Goal: Transaction & Acquisition: Purchase product/service

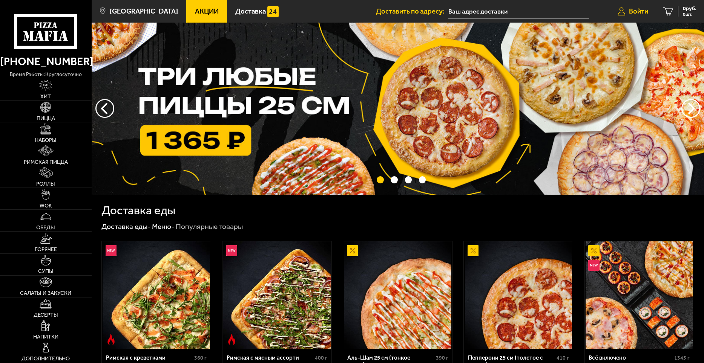
click at [631, 8] on span "Войти" at bounding box center [638, 11] width 19 height 7
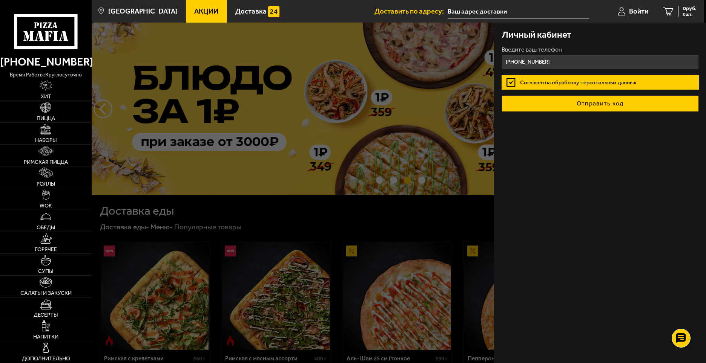
type input "[PHONE_NUMBER]"
click at [570, 99] on button "Отправить код" at bounding box center [599, 103] width 197 height 17
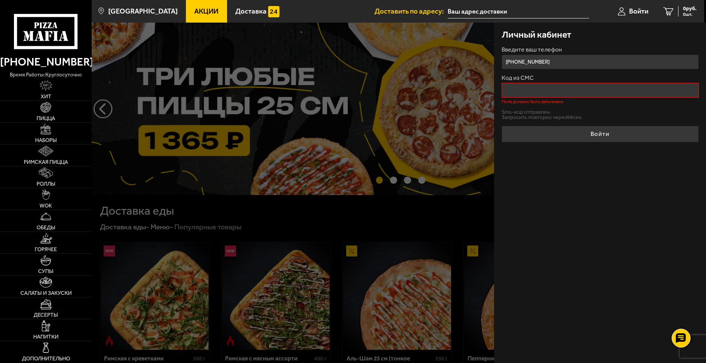
click at [538, 88] on input "Код из СМС" at bounding box center [599, 90] width 197 height 15
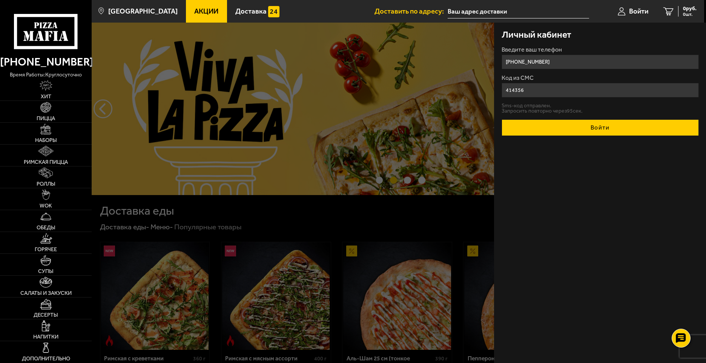
type input "414356"
click at [582, 133] on button "Войти" at bounding box center [599, 127] width 197 height 17
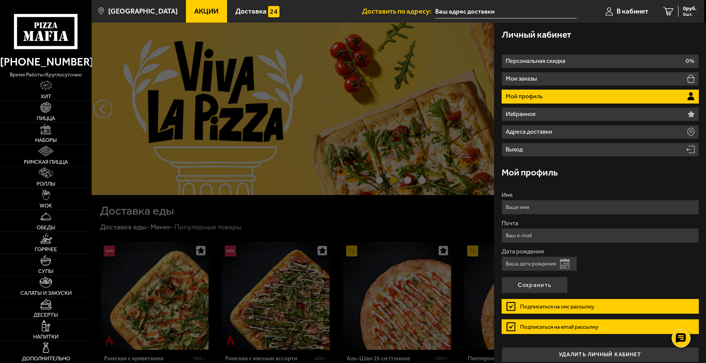
click at [565, 263] on button "Открыть календарь" at bounding box center [564, 264] width 9 height 10
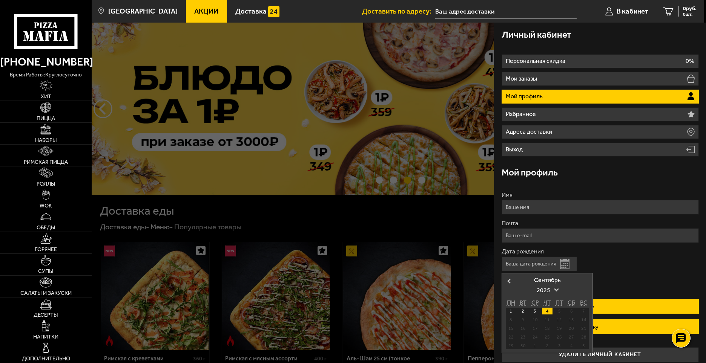
click at [549, 309] on div "4" at bounding box center [547, 311] width 10 height 7
type input "04.09.2025"
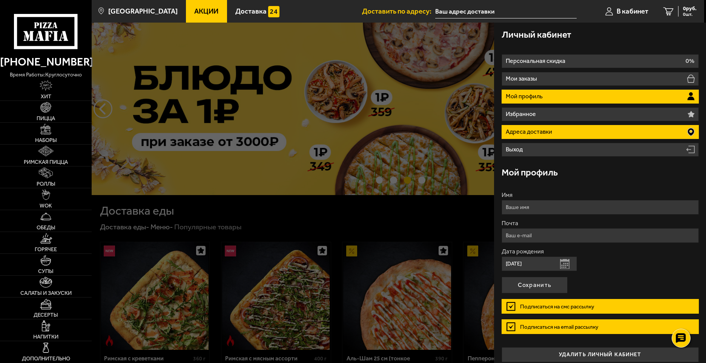
click at [524, 130] on p "Адреса доставки" at bounding box center [529, 132] width 48 height 6
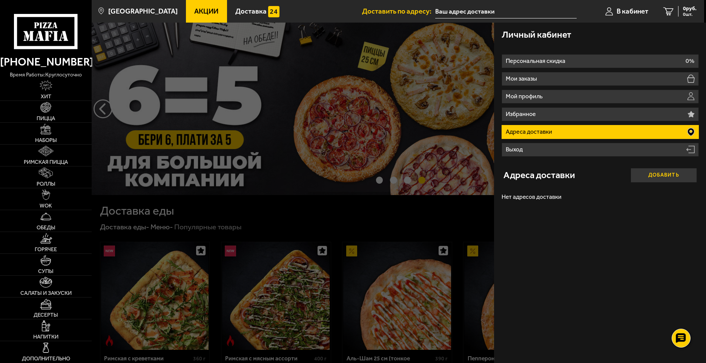
click at [658, 173] on button "Добавить" at bounding box center [663, 175] width 66 height 15
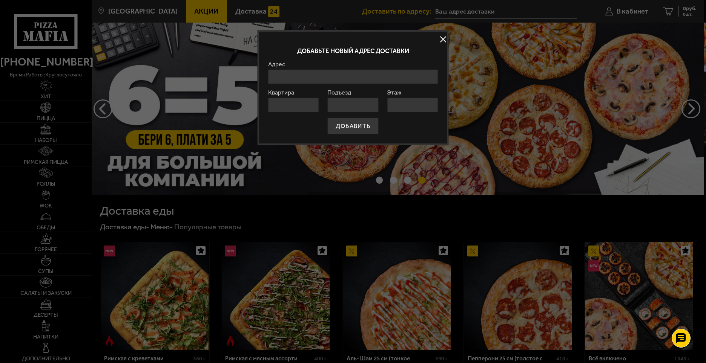
click at [325, 67] on div "Адрес" at bounding box center [353, 72] width 170 height 23
click at [324, 72] on input "Адрес" at bounding box center [353, 76] width 170 height 15
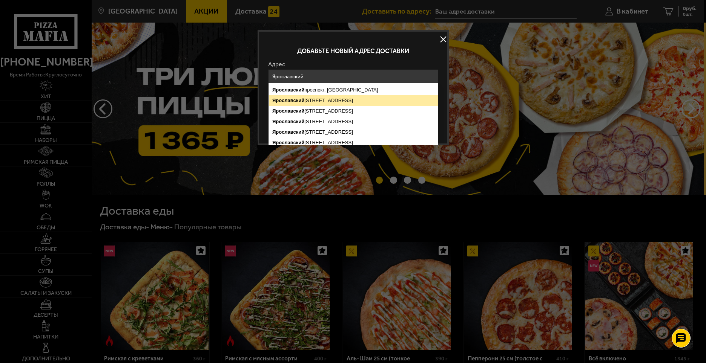
click at [329, 98] on ymaps "Ярославский проспект, 66к1, Санкт-Петербург" at bounding box center [353, 100] width 169 height 11
type input "Санкт-Петербург, Ярославский проспект, 66к1"
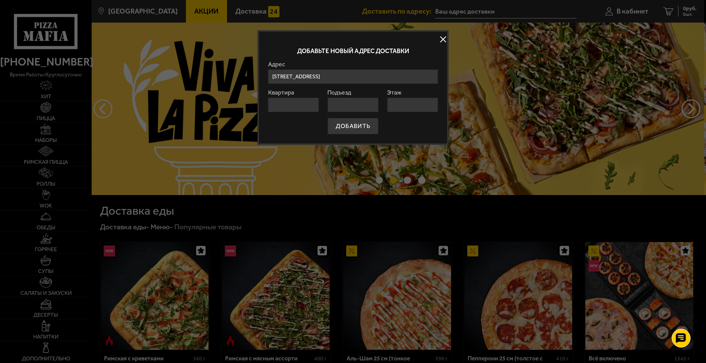
click at [307, 106] on input "Квартира" at bounding box center [293, 105] width 51 height 15
type input "50"
click at [336, 107] on input "Подъезд" at bounding box center [352, 105] width 51 height 15
type input "1"
click at [403, 104] on input "Этаж" at bounding box center [412, 105] width 51 height 15
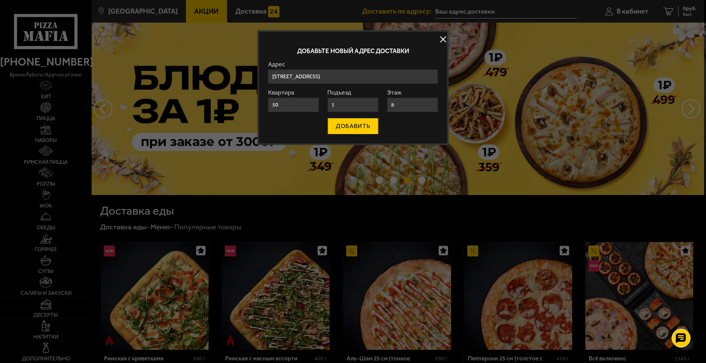
type input "8"
click at [353, 124] on button "ДОБАВИТЬ" at bounding box center [353, 126] width 51 height 17
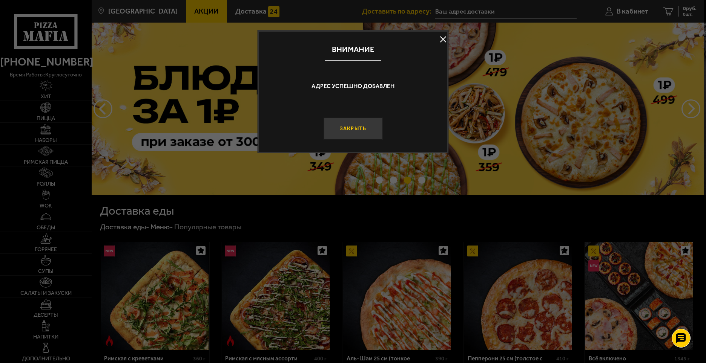
click at [351, 129] on button "Закрыть" at bounding box center [352, 129] width 59 height 22
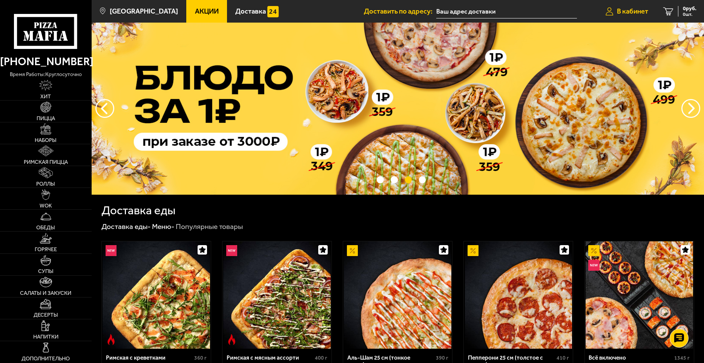
click at [640, 11] on span "В кабинет" at bounding box center [632, 11] width 31 height 7
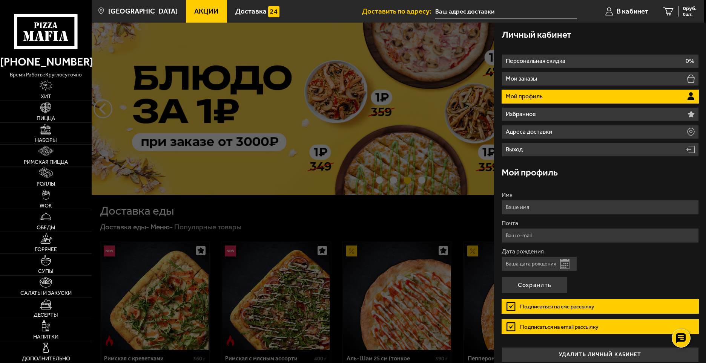
click at [531, 207] on input "Имя" at bounding box center [599, 207] width 197 height 15
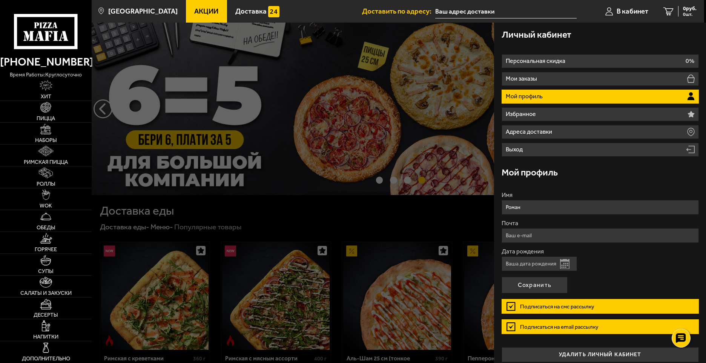
type input "Роман"
click at [615, 253] on label "Дата рождения" at bounding box center [599, 252] width 197 height 6
click at [577, 257] on input "Дата рождения" at bounding box center [538, 264] width 75 height 15
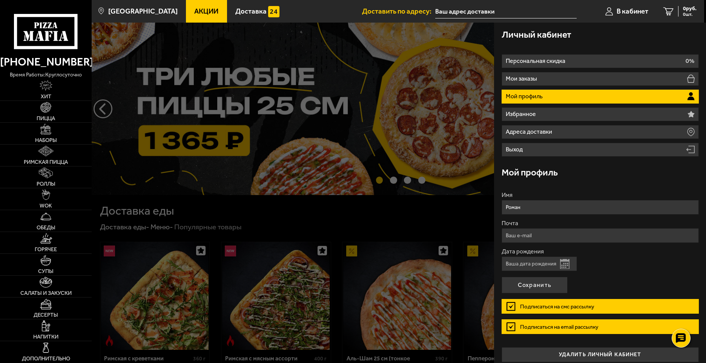
click at [563, 263] on button "Открыть календарь" at bounding box center [564, 264] width 9 height 10
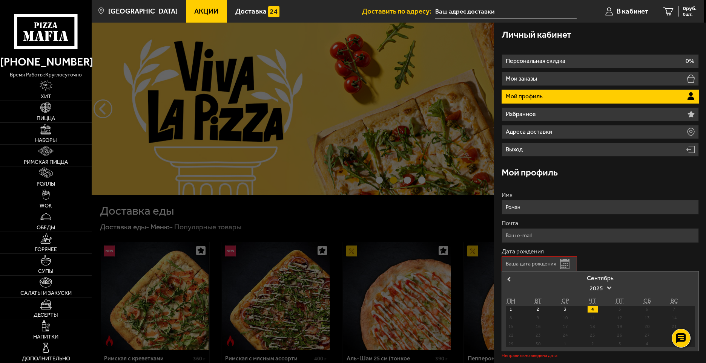
click at [598, 308] on div "1 2 3 4 5 6 7" at bounding box center [599, 309] width 189 height 7
click at [592, 307] on div "4" at bounding box center [592, 309] width 10 height 7
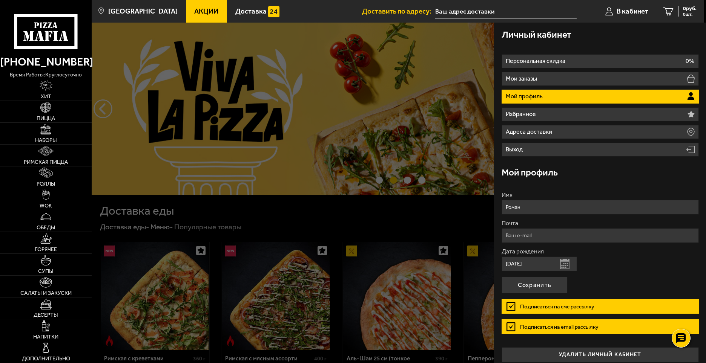
click at [527, 265] on input "04.09.2025" at bounding box center [538, 264] width 75 height 15
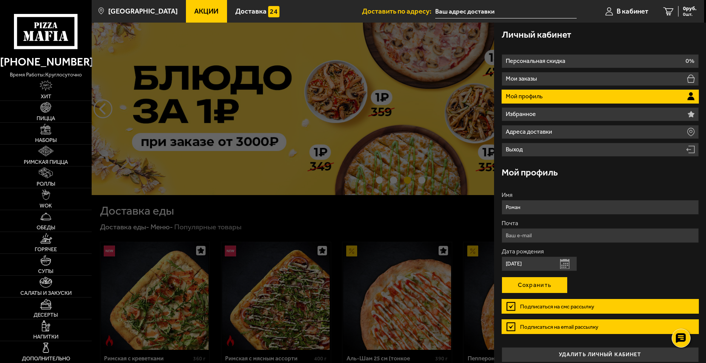
type input "04.09.2006"
click at [539, 280] on button "Сохранить" at bounding box center [534, 285] width 66 height 17
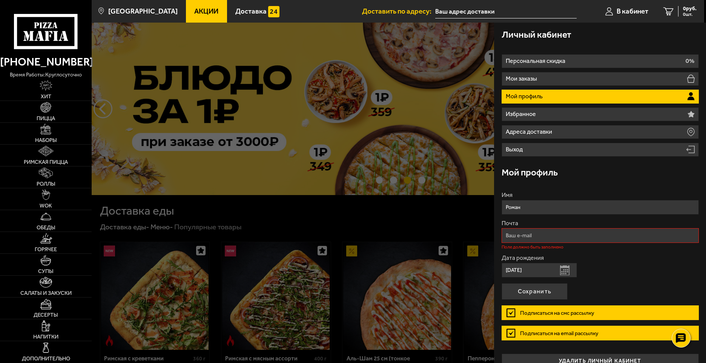
click at [516, 234] on input "Почта" at bounding box center [599, 235] width 197 height 15
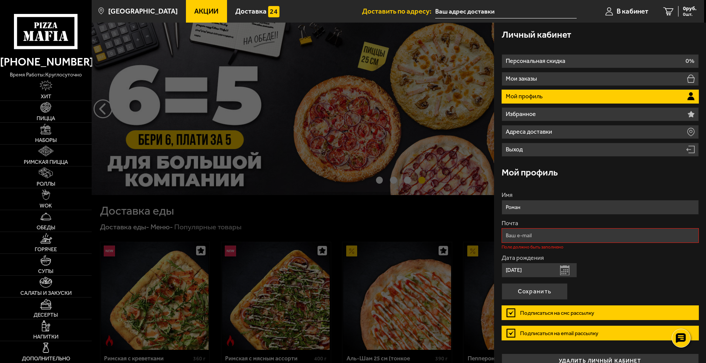
click at [465, 205] on div at bounding box center [445, 204] width 706 height 363
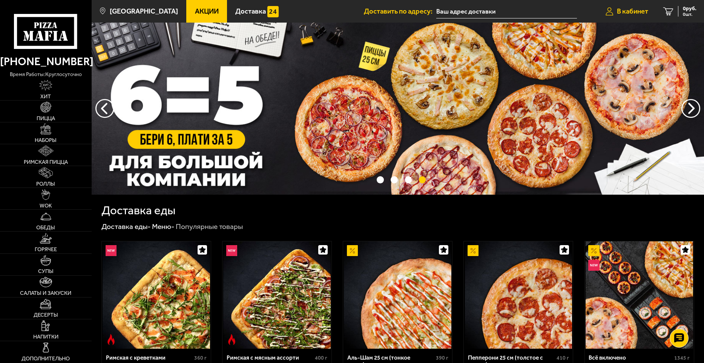
click at [623, 11] on span "В кабинет" at bounding box center [632, 11] width 31 height 7
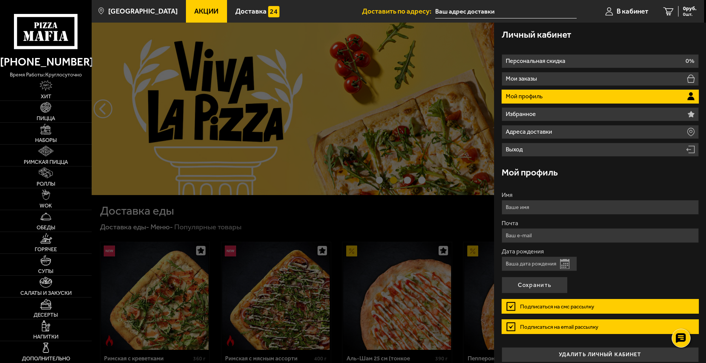
click at [525, 265] on input "Дата рождения" at bounding box center [538, 264] width 75 height 15
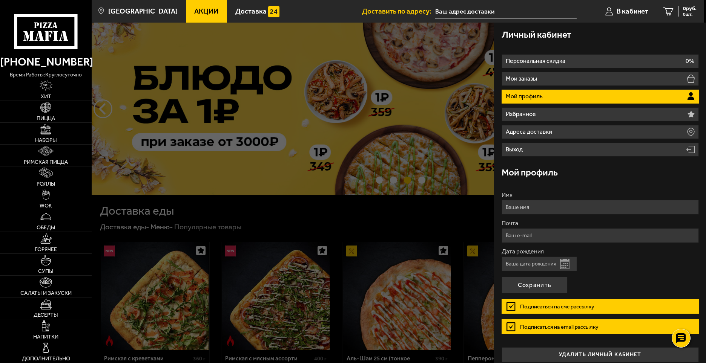
type input "04.09.2006"
click at [520, 206] on input "Имя" at bounding box center [599, 207] width 197 height 15
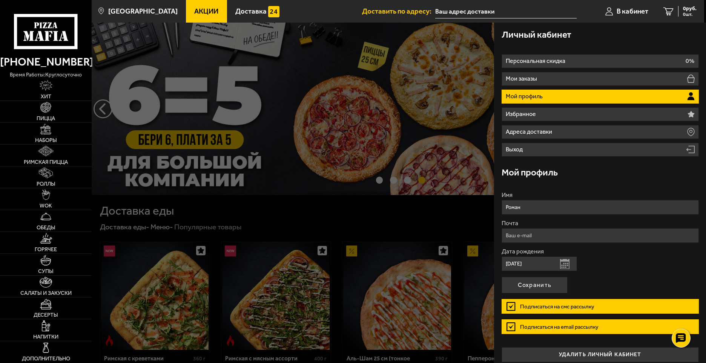
type input "Роман"
click at [616, 251] on label "Дата рождения" at bounding box center [599, 252] width 197 height 6
click at [577, 257] on input "04.09.2006" at bounding box center [538, 264] width 75 height 15
click at [508, 328] on label "Подписаться на email рассылку" at bounding box center [599, 327] width 197 height 15
click at [0, 0] on input "Подписаться на email рассылку" at bounding box center [0, 0] width 0 height 0
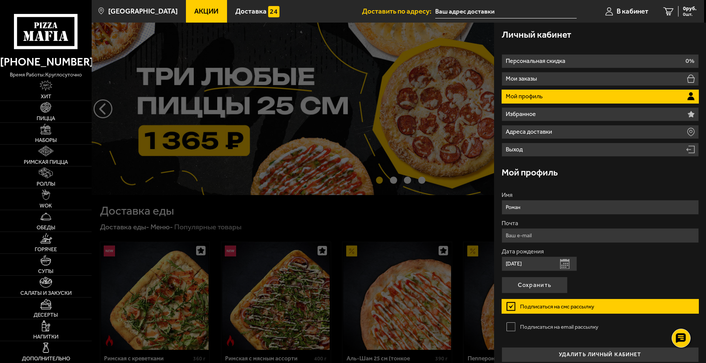
click at [514, 326] on label "Подписаться на email рассылку" at bounding box center [599, 327] width 197 height 15
click at [0, 0] on input "Подписаться на email рассылку" at bounding box center [0, 0] width 0 height 0
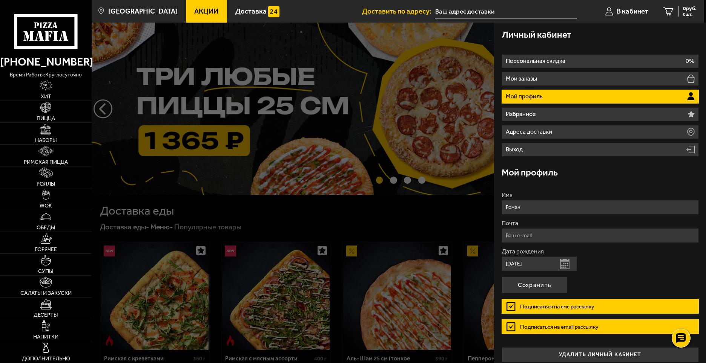
click at [512, 304] on label "Подписаться на смс рассылку" at bounding box center [599, 306] width 197 height 15
click at [0, 0] on input "Подписаться на смс рассылку" at bounding box center [0, 0] width 0 height 0
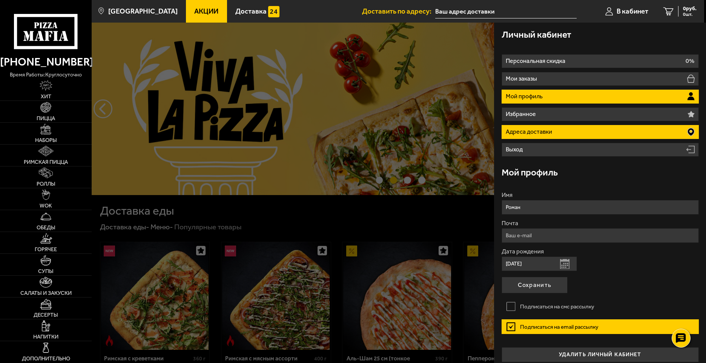
click at [687, 132] on icon at bounding box center [690, 132] width 7 height 8
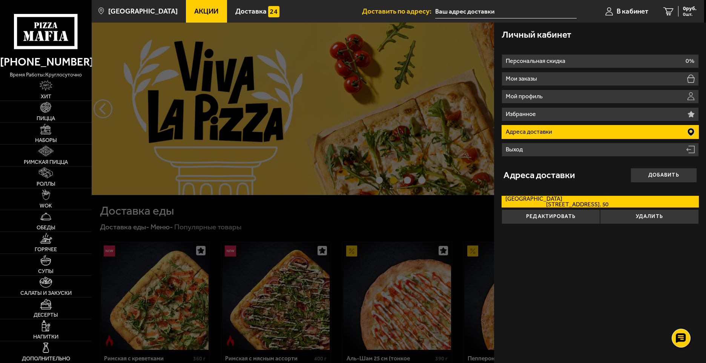
click at [690, 131] on icon at bounding box center [691, 132] width 8 height 9
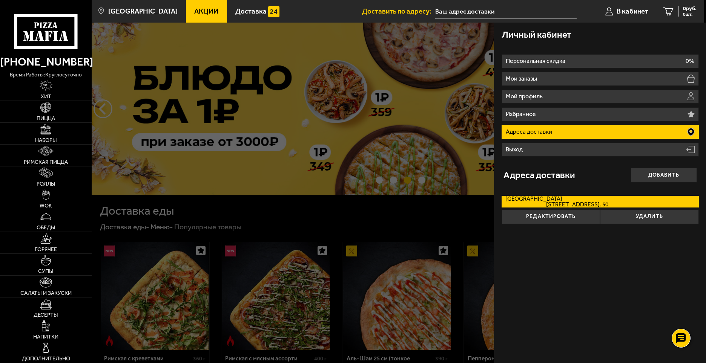
click at [601, 42] on div "Личный кабинет" at bounding box center [599, 35] width 197 height 24
click at [574, 253] on div "Личный кабинет Персональная скидка 0% Мои заказы Мой профиль Избранное Адреса д…" at bounding box center [600, 193] width 212 height 341
click at [626, 8] on span "В кабинет" at bounding box center [632, 11] width 32 height 7
click at [548, 216] on button "Редактировать" at bounding box center [550, 217] width 98 height 15
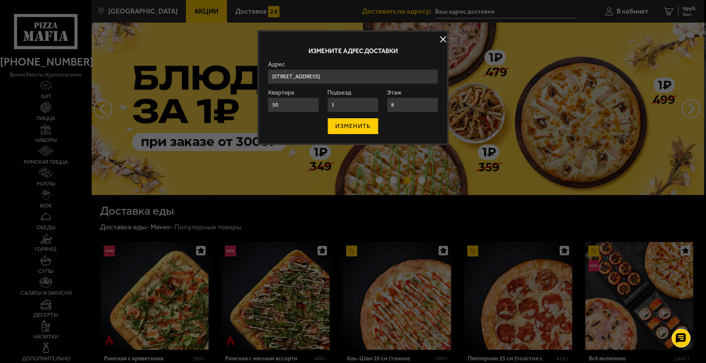
click at [355, 123] on button "ИЗМЕНИТЬ" at bounding box center [352, 126] width 51 height 17
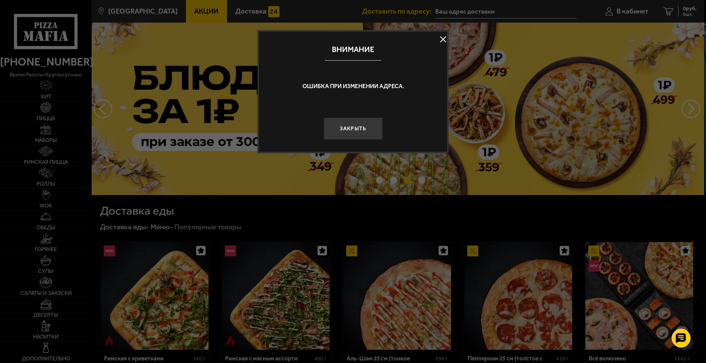
click at [445, 36] on button at bounding box center [442, 39] width 11 height 11
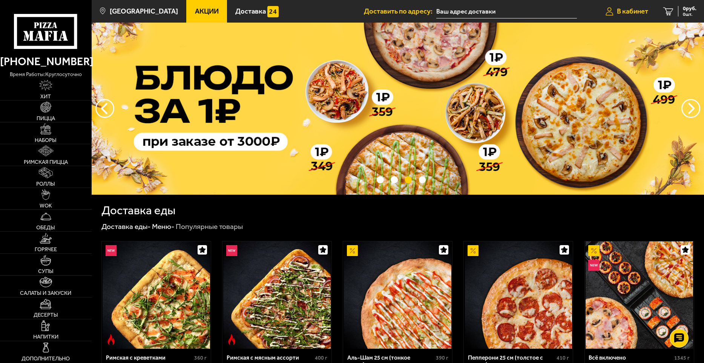
click at [629, 13] on span "В кабинет" at bounding box center [632, 11] width 31 height 7
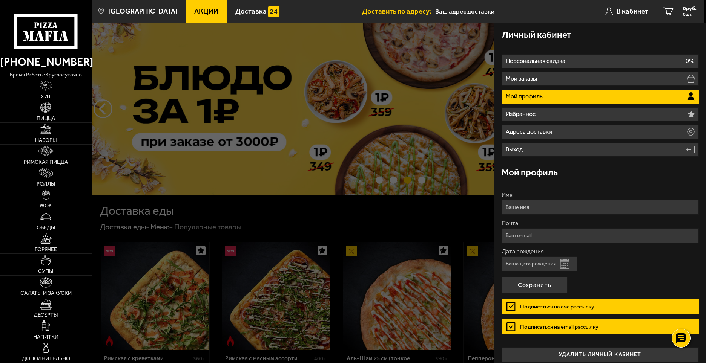
click at [539, 207] on input "Имя" at bounding box center [599, 207] width 197 height 15
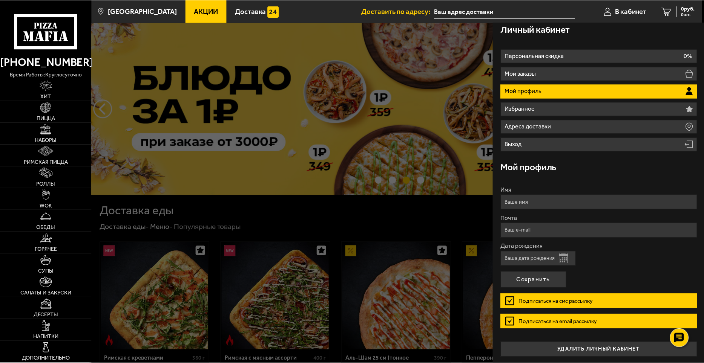
scroll to position [7, 0]
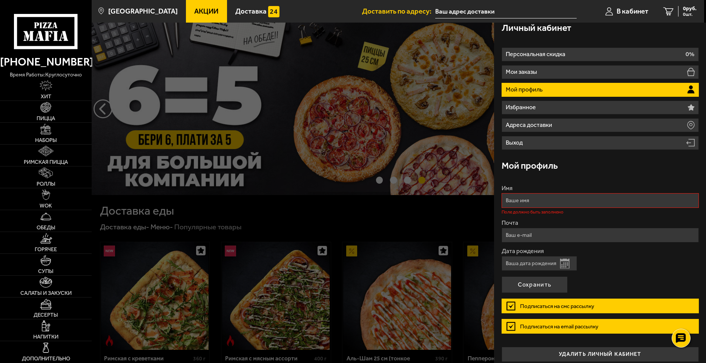
click at [513, 227] on div "Почта" at bounding box center [599, 231] width 197 height 23
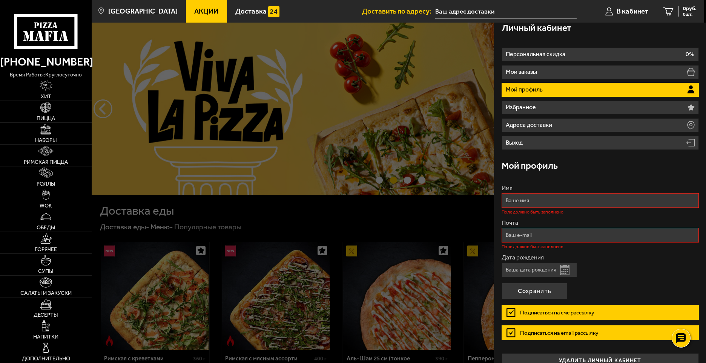
paste input "[EMAIL_ADDRESS][DOMAIN_NAME]"
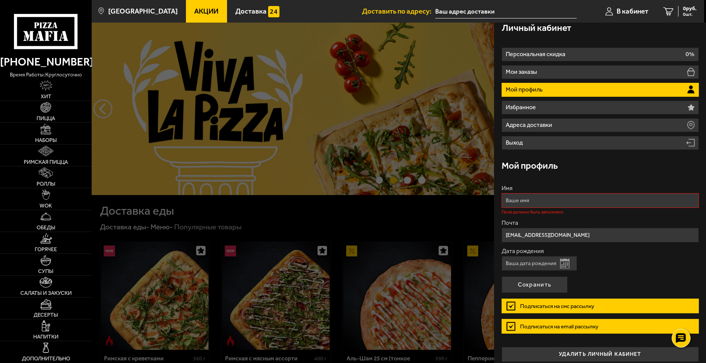
type input "[EMAIL_ADDRESS][DOMAIN_NAME]"
click at [512, 202] on input "Имя" at bounding box center [599, 200] width 197 height 15
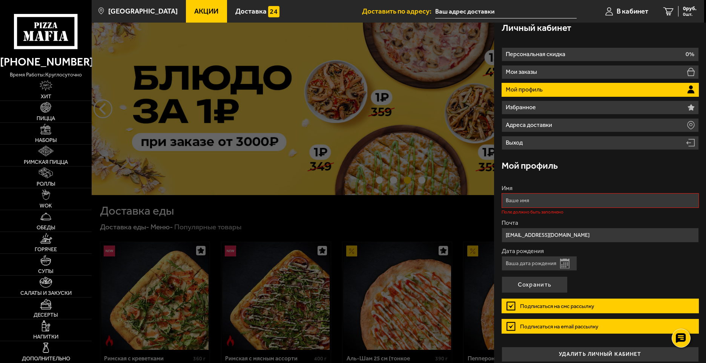
type input "П"
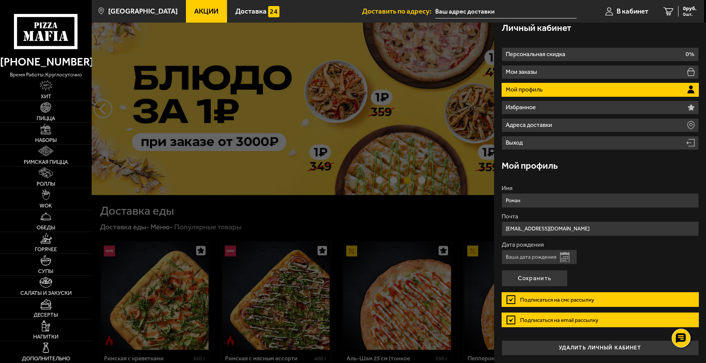
type input "Роман"
click at [566, 258] on button "Открыть календарь" at bounding box center [564, 258] width 9 height 10
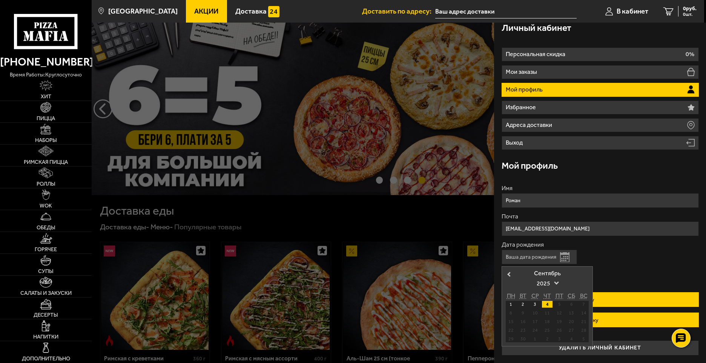
click at [521, 260] on input "Дата рождения" at bounding box center [538, 257] width 75 height 15
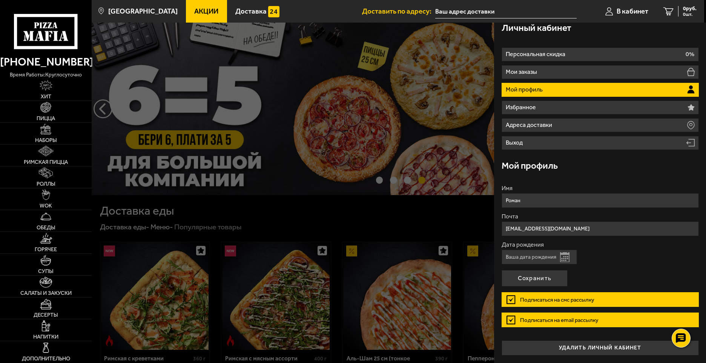
type input "04.09.2006"
click at [531, 276] on button "Сохранить" at bounding box center [534, 278] width 66 height 17
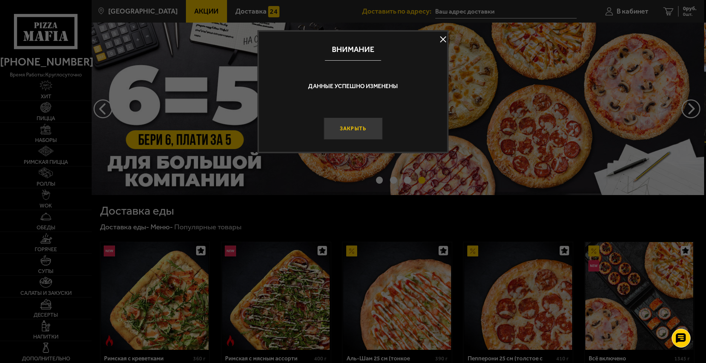
click at [353, 127] on button "Закрыть" at bounding box center [352, 129] width 59 height 22
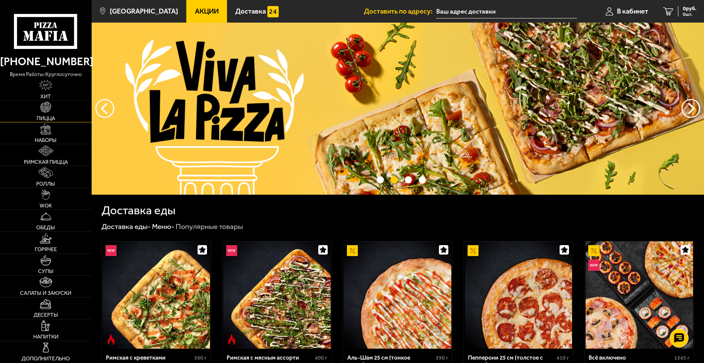
click at [41, 110] on img at bounding box center [45, 107] width 11 height 11
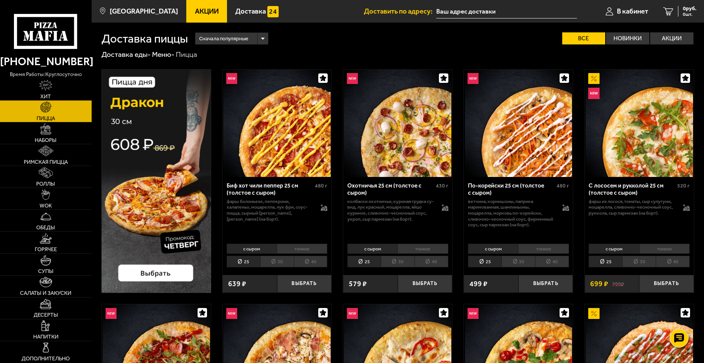
scroll to position [17, 0]
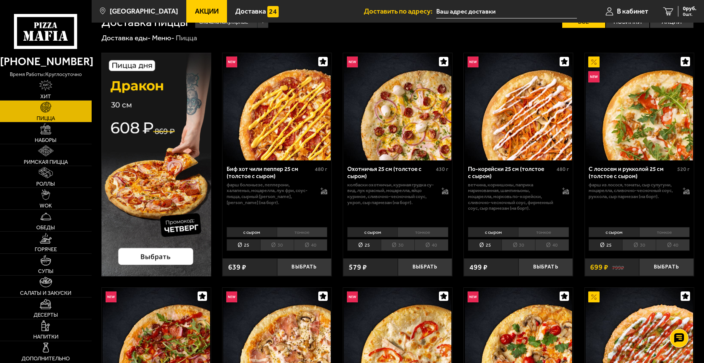
click at [199, 10] on span "Акции" at bounding box center [207, 11] width 24 height 7
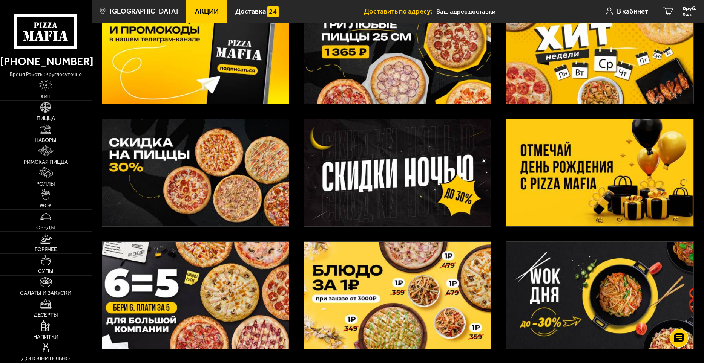
scroll to position [75, 0]
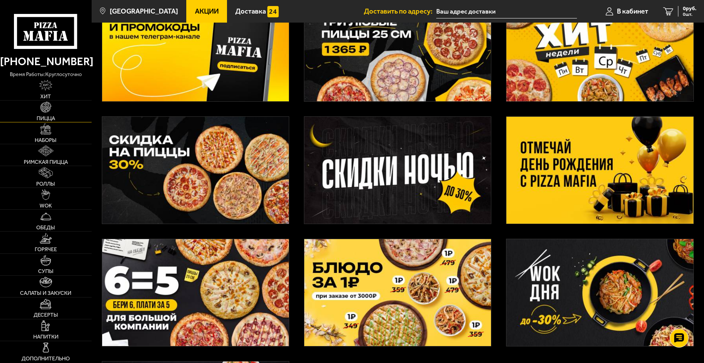
click at [37, 107] on link "Пицца" at bounding box center [46, 111] width 92 height 21
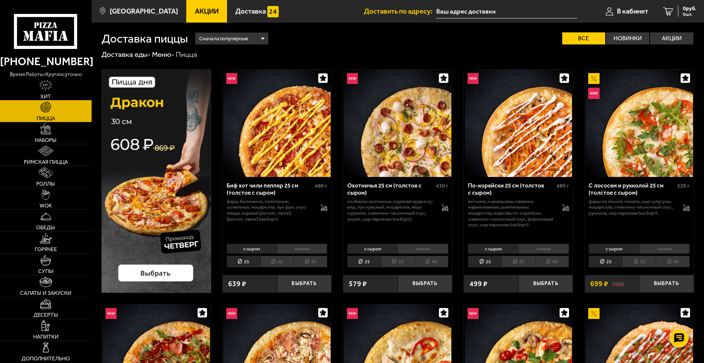
click at [46, 81] on img at bounding box center [45, 85] width 13 height 11
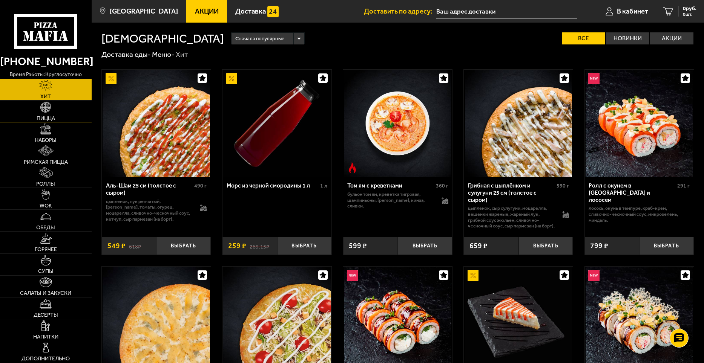
click at [40, 110] on link "Пицца" at bounding box center [46, 111] width 92 height 21
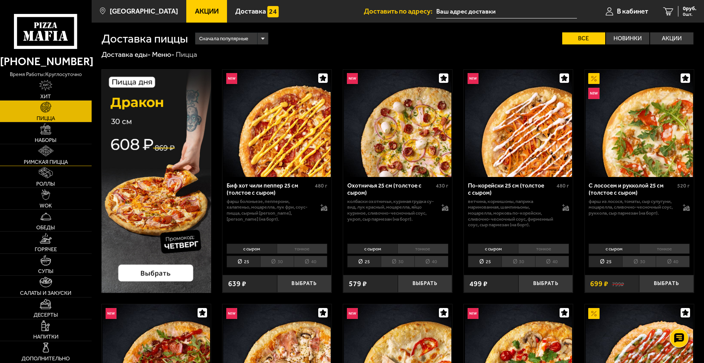
click at [40, 157] on link "Римская пицца" at bounding box center [46, 154] width 92 height 21
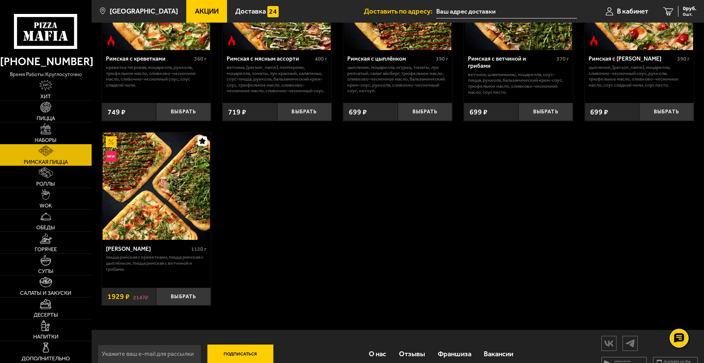
scroll to position [105, 0]
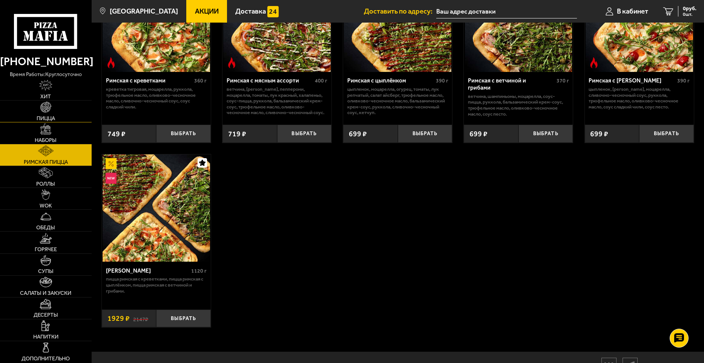
click at [58, 106] on link "Пицца" at bounding box center [46, 111] width 92 height 21
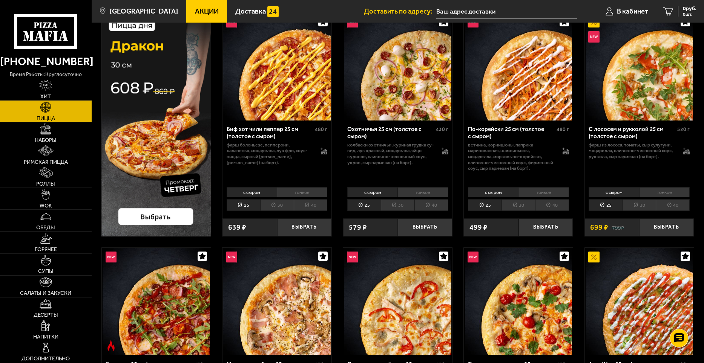
scroll to position [61, 0]
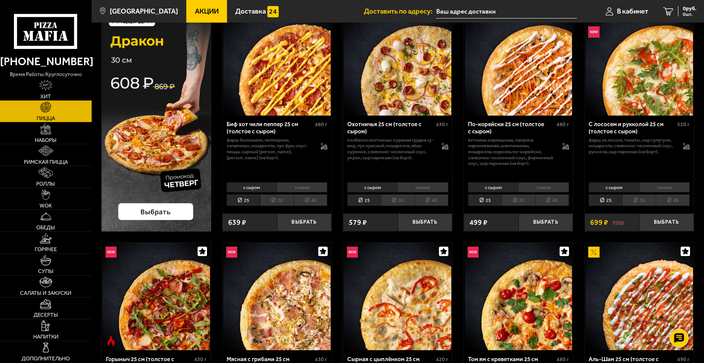
click at [269, 199] on li "30" at bounding box center [277, 200] width 34 height 12
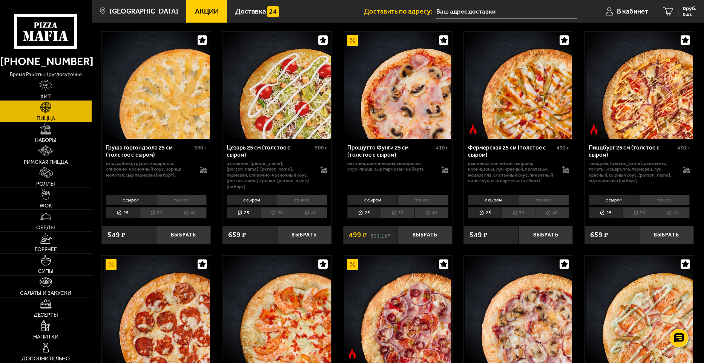
scroll to position [755, 0]
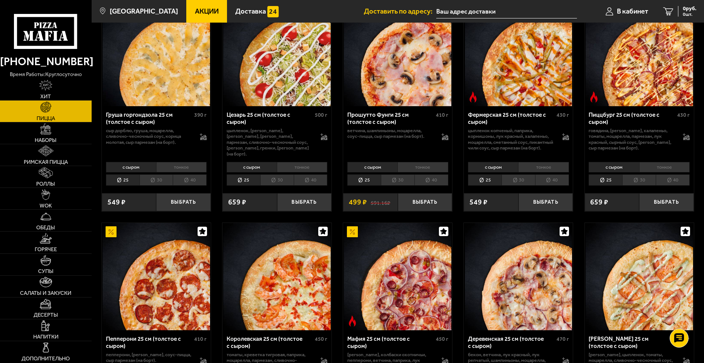
click at [643, 185] on li "30" at bounding box center [639, 181] width 34 height 12
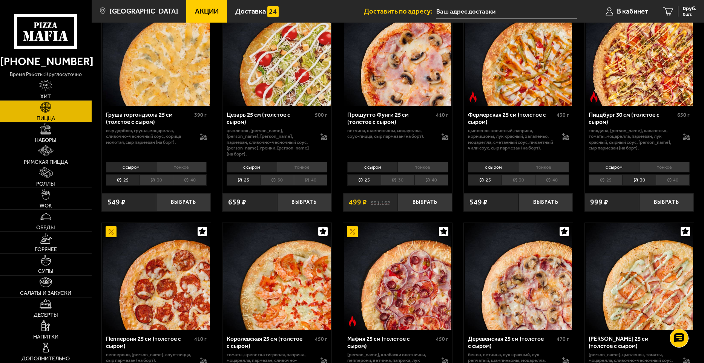
click at [656, 172] on li "тонкое" at bounding box center [664, 167] width 51 height 11
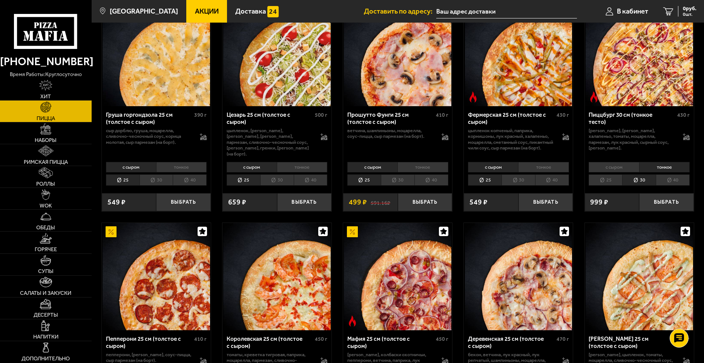
click at [613, 173] on li "с сыром" at bounding box center [613, 167] width 50 height 11
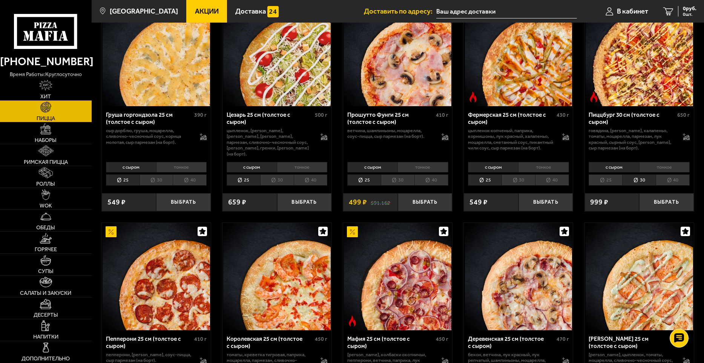
click at [651, 70] on img at bounding box center [638, 52] width 107 height 107
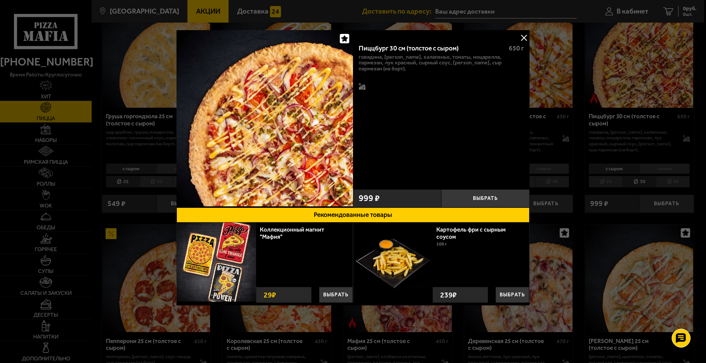
click at [522, 38] on button at bounding box center [523, 37] width 11 height 11
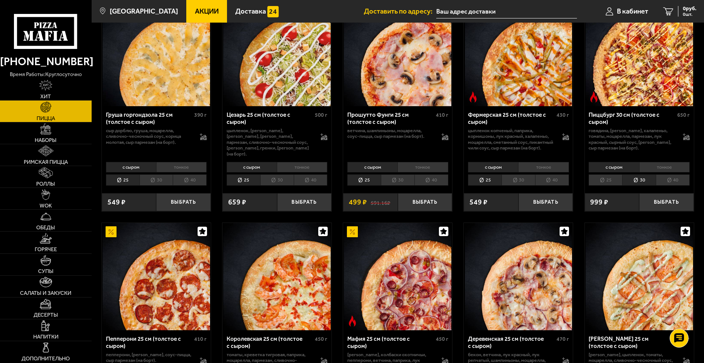
drag, startPoint x: 703, startPoint y: 92, endPoint x: 703, endPoint y: 98, distance: 6.0
click at [703, 98] on div "Биф хот чили пеппер 30 см (толстое с сыром) 670 г фарш болоньезе, пепперони, ха…" at bounding box center [398, 188] width 612 height 1769
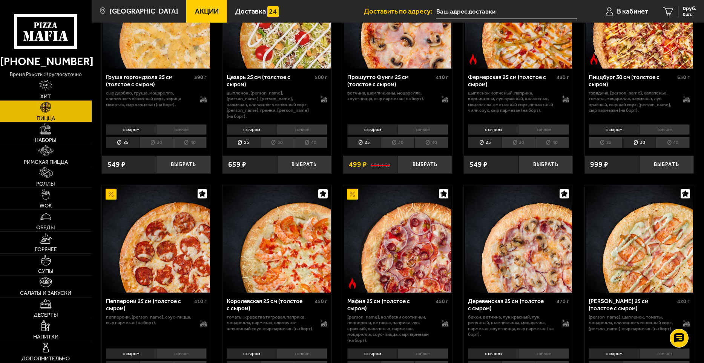
scroll to position [677, 0]
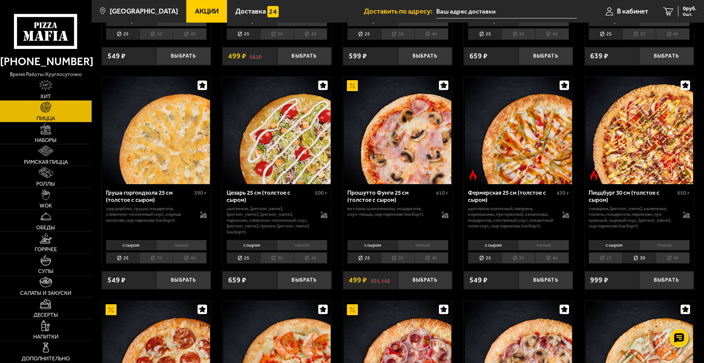
click at [651, 119] on img at bounding box center [638, 130] width 107 height 107
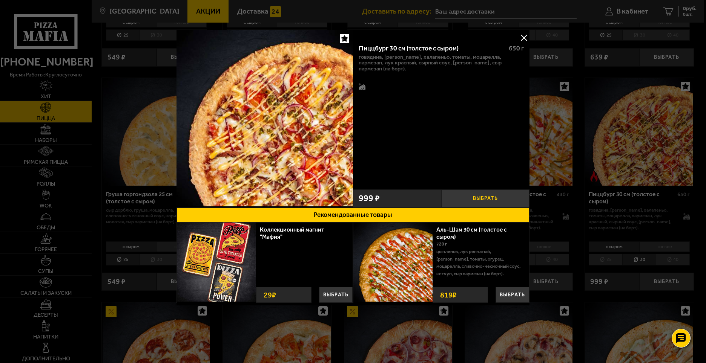
click at [478, 196] on button "Выбрать" at bounding box center [485, 199] width 88 height 18
click at [681, 11] on div at bounding box center [353, 181] width 706 height 363
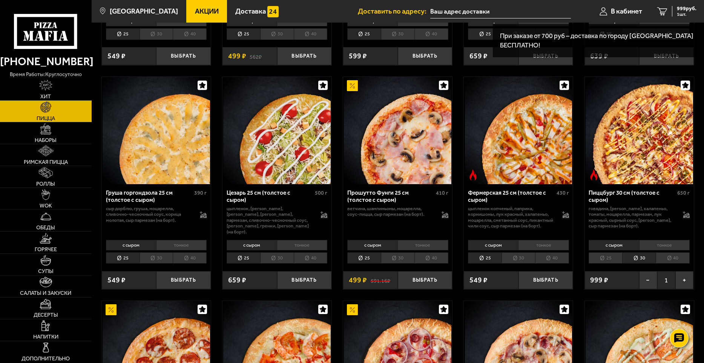
click at [475, 8] on input "text" at bounding box center [500, 12] width 141 height 14
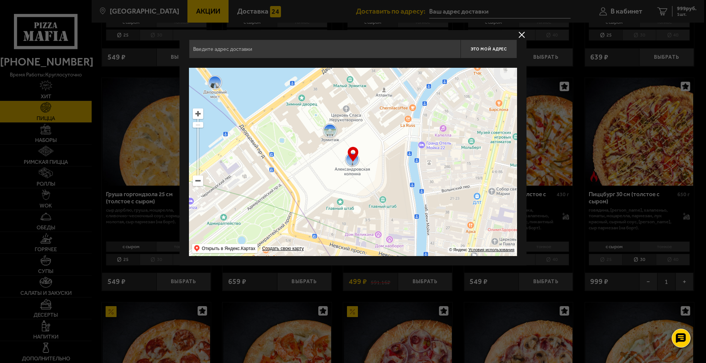
click at [308, 54] on input "text" at bounding box center [324, 49] width 271 height 19
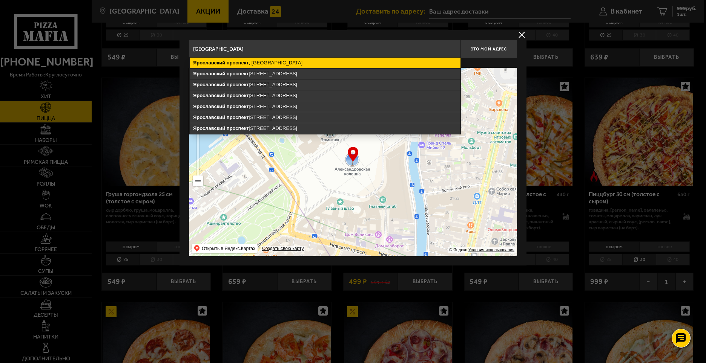
click at [207, 61] on ymaps "Ярославский" at bounding box center [209, 63] width 32 height 6
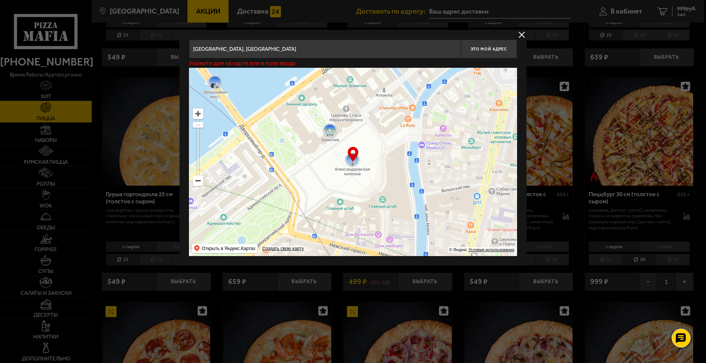
click at [297, 49] on input "Санкт-Петербург, Ярославский проспект" at bounding box center [324, 49] width 271 height 19
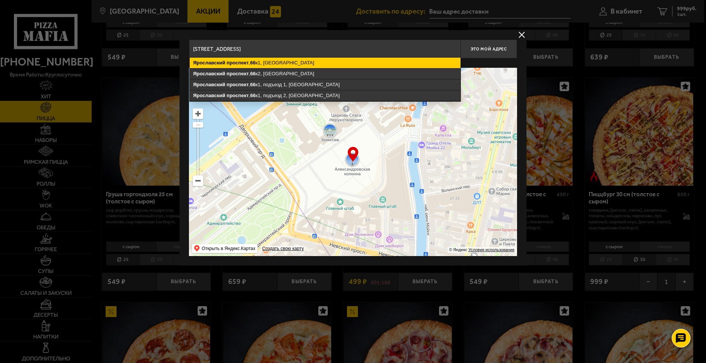
click at [291, 59] on ymaps "Ярославский проспект , 66 к1, Санкт-Петербург" at bounding box center [325, 63] width 271 height 11
type input "Санкт-Петербург, Ярославский проспект, 66к1"
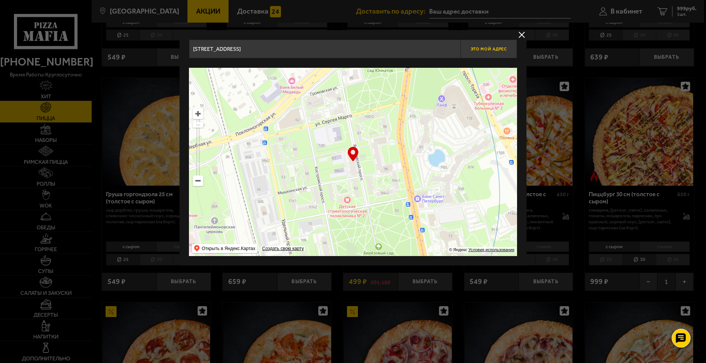
click at [481, 50] on span "Это мой адрес" at bounding box center [488, 49] width 36 height 5
type input "[STREET_ADDRESS]"
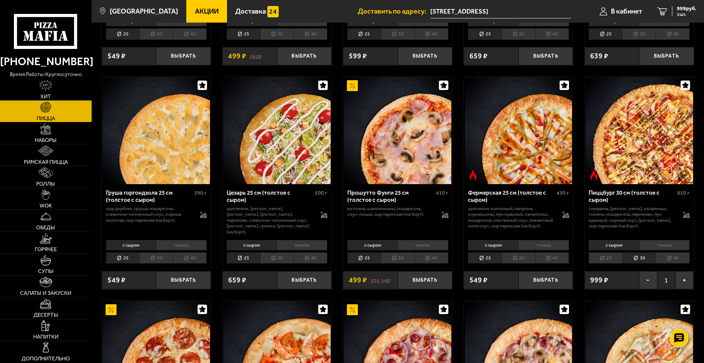
click at [520, 10] on input "[STREET_ADDRESS]" at bounding box center [500, 12] width 141 height 14
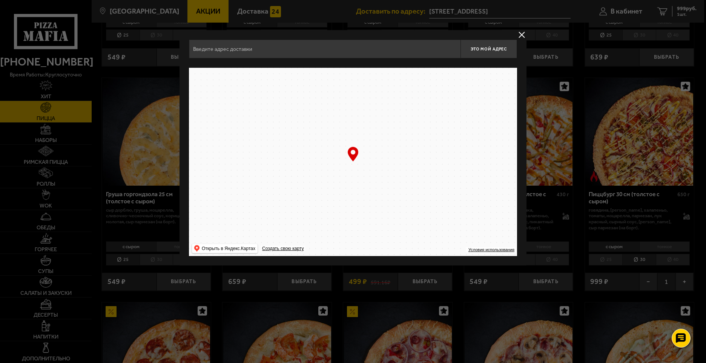
type input "[STREET_ADDRESS]"
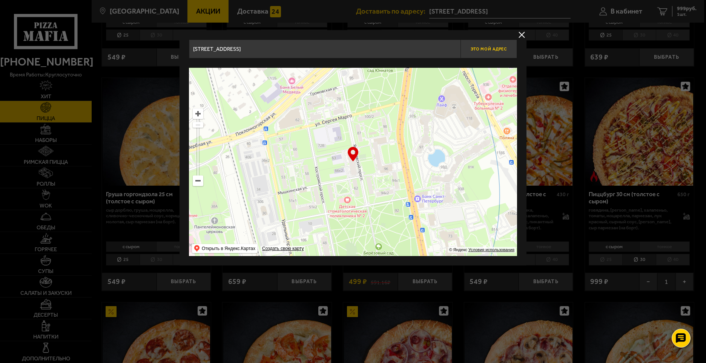
click at [499, 45] on button "Это мой адрес" at bounding box center [488, 49] width 57 height 19
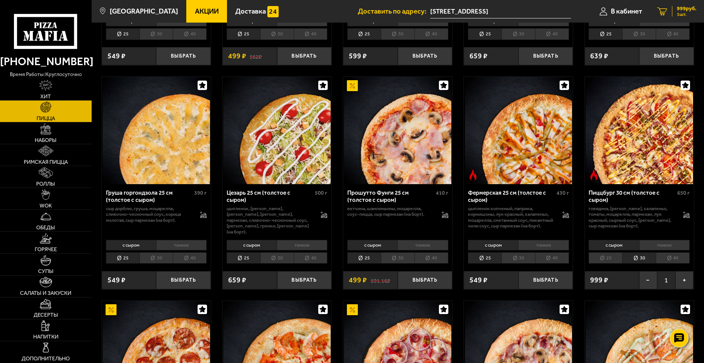
click at [674, 11] on div "999 руб. 1 шт." at bounding box center [684, 11] width 24 height 11
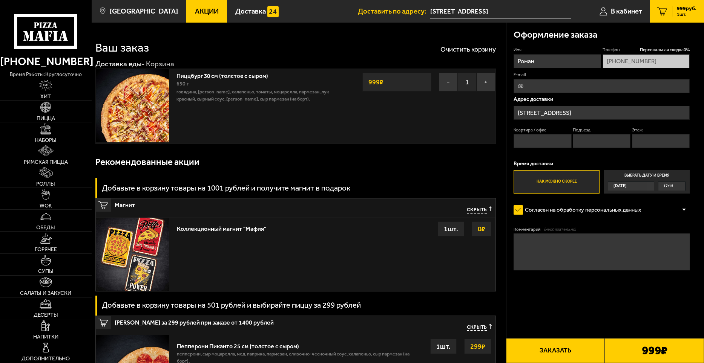
click at [538, 142] on input "Квартира / офис" at bounding box center [542, 141] width 58 height 14
type input "50"
click at [596, 140] on input "Подъезд" at bounding box center [602, 141] width 58 height 14
type input "1"
click at [656, 138] on input "Этаж" at bounding box center [661, 141] width 58 height 14
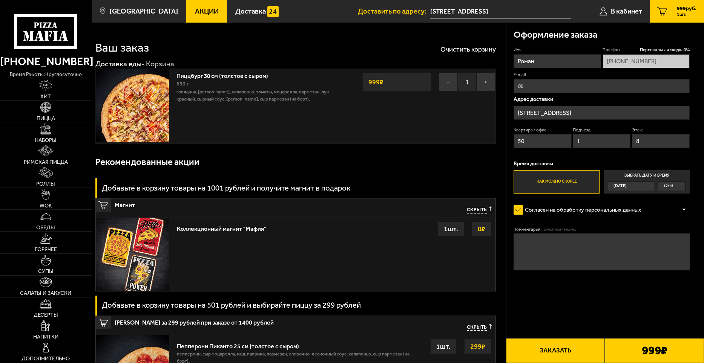
type input "8"
click at [649, 213] on div "Согласен на обработку персональных данных" at bounding box center [601, 210] width 176 height 15
click at [670, 187] on span "17:15" at bounding box center [668, 186] width 10 height 8
click at [0, 0] on input "Выбрать дату и время Сегодня 17:15" at bounding box center [0, 0] width 0 height 0
click at [641, 179] on label "Выбрать дату и время Сегодня 17:15" at bounding box center [647, 181] width 86 height 23
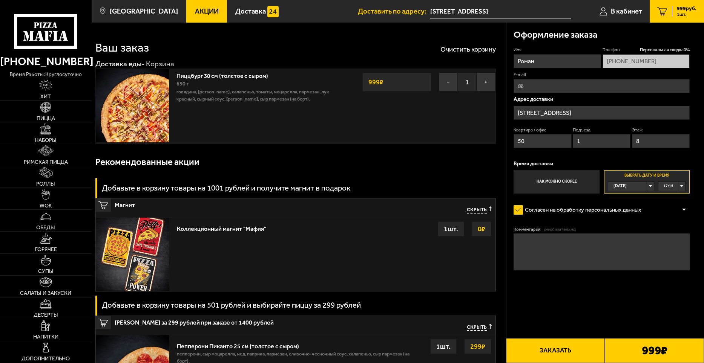
click at [685, 186] on div "17:15" at bounding box center [671, 186] width 27 height 8
click at [670, 243] on span "21:00" at bounding box center [668, 244] width 10 height 8
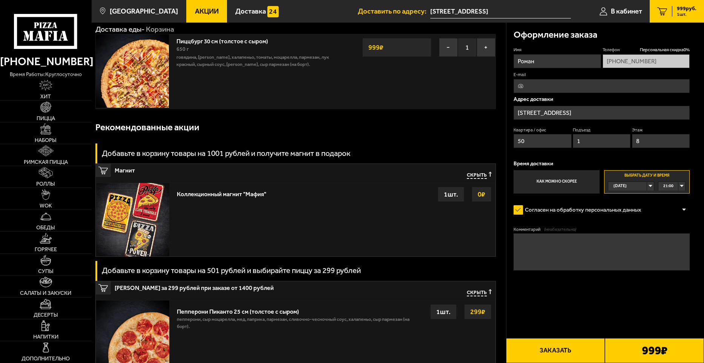
scroll to position [0, 0]
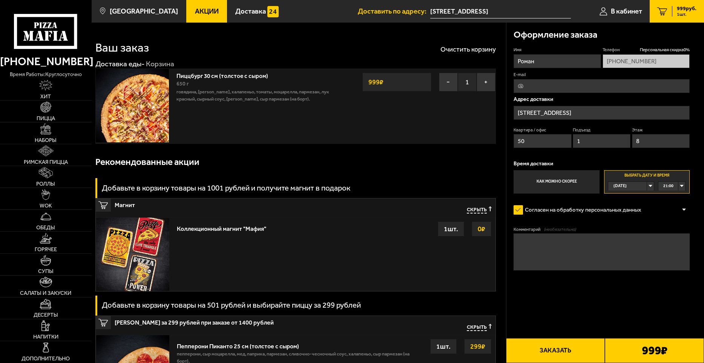
paste input "[EMAIL_ADDRESS][DOMAIN_NAME]"
type input "[EMAIL_ADDRESS][DOMAIN_NAME]"
click at [452, 172] on div "Рекомендованные акции" at bounding box center [295, 162] width 400 height 24
click at [358, 165] on div "Рекомендованные акции" at bounding box center [295, 162] width 400 height 24
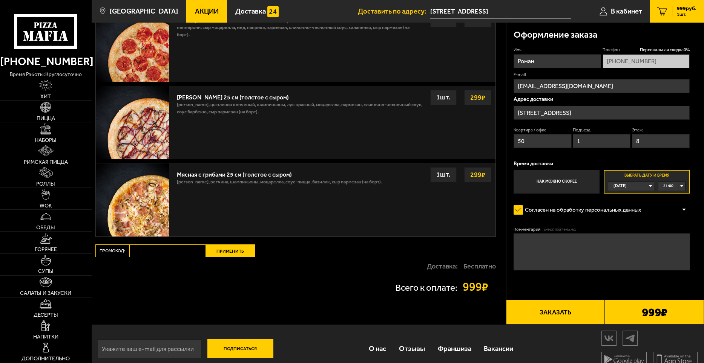
scroll to position [338, 0]
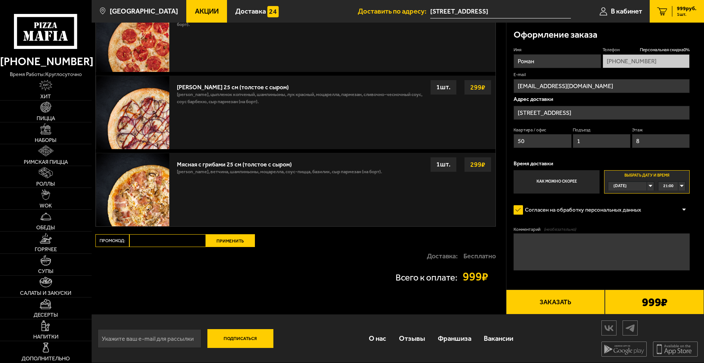
click at [180, 277] on div "Всего к оплате: 999 ₽" at bounding box center [295, 277] width 400 height 12
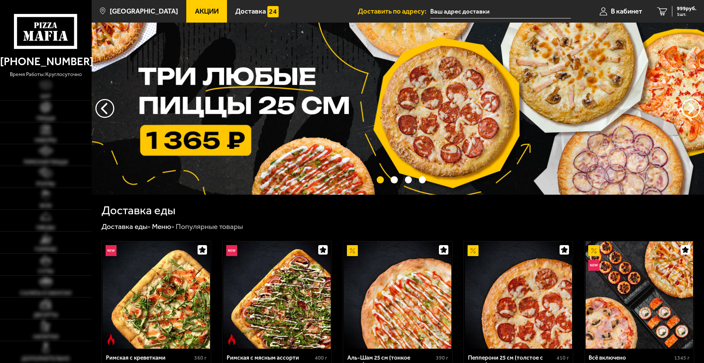
type input "[STREET_ADDRESS]"
click at [195, 11] on span "Акции" at bounding box center [207, 11] width 24 height 7
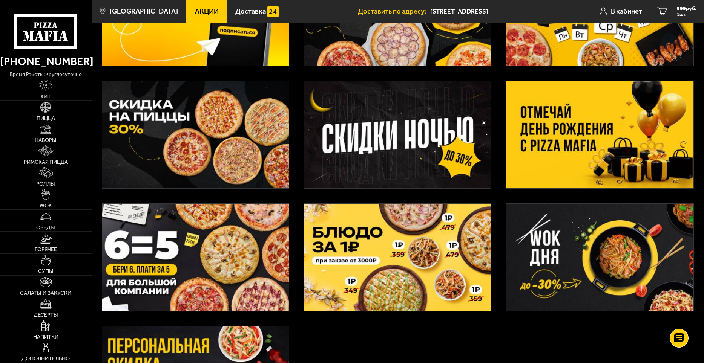
scroll to position [113, 0]
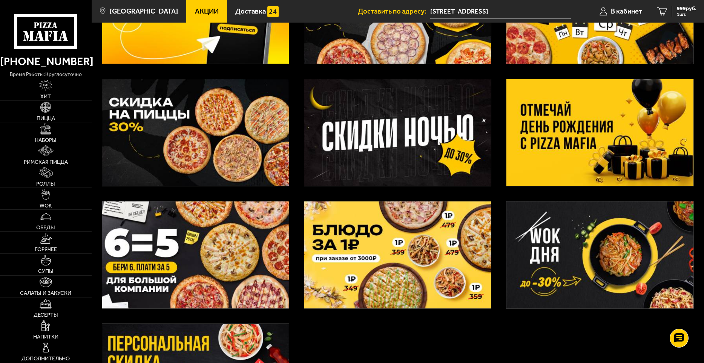
click at [565, 126] on img at bounding box center [599, 132] width 187 height 107
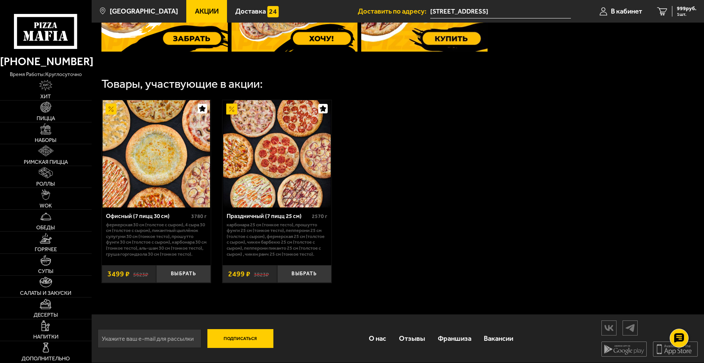
scroll to position [70, 0]
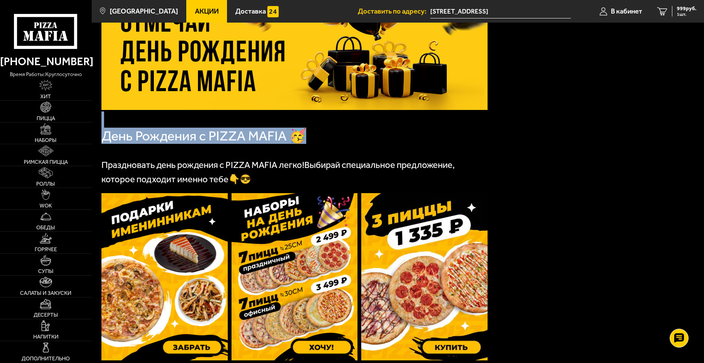
drag, startPoint x: 703, startPoint y: 115, endPoint x: 704, endPoint y: 129, distance: 13.2
click at [703, 129] on html "(812) 333 22 22 время работы: круглосуточно Хит Пицца Наборы Римская пицца Ролл…" at bounding box center [352, 301] width 704 height 742
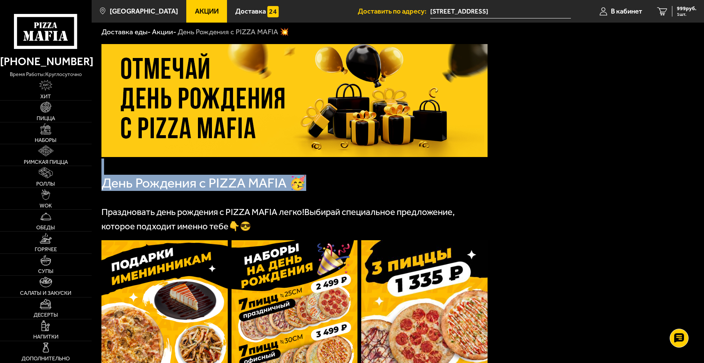
scroll to position [0, 0]
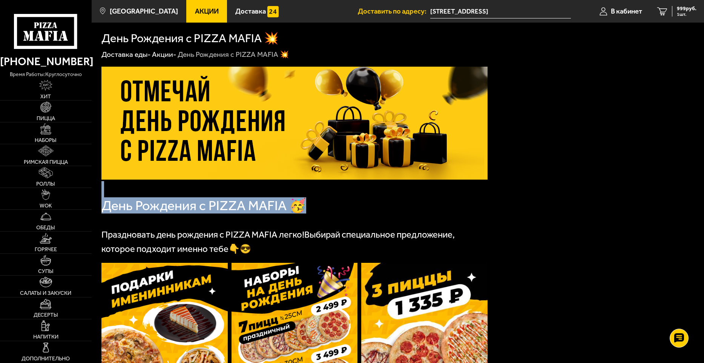
click at [195, 14] on span "Акции" at bounding box center [207, 11] width 24 height 7
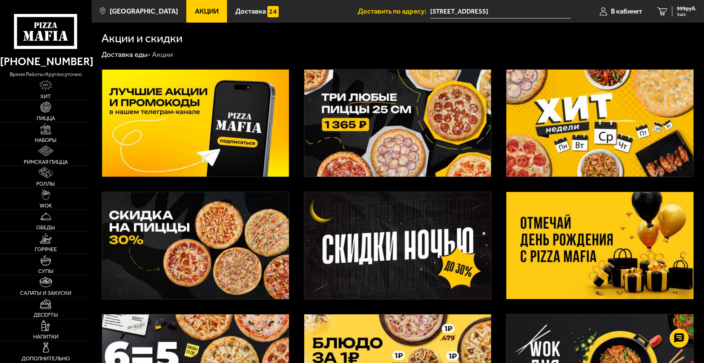
click at [150, 104] on img at bounding box center [195, 123] width 187 height 107
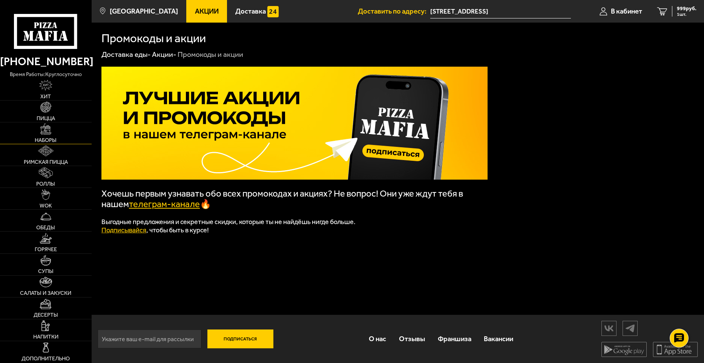
click at [40, 129] on img at bounding box center [45, 129] width 11 height 11
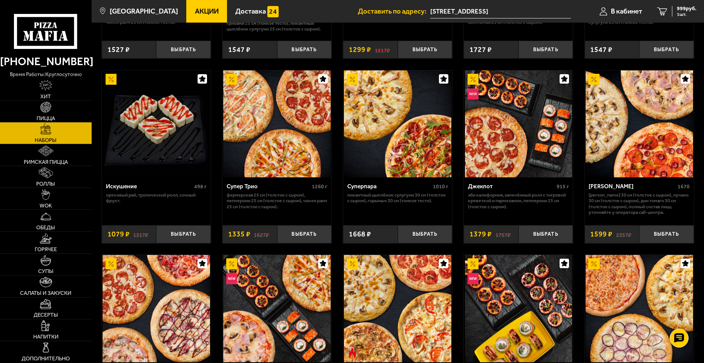
scroll to position [423, 0]
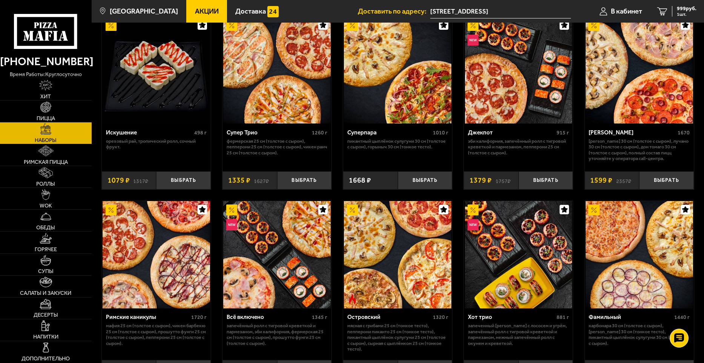
click at [398, 75] on img at bounding box center [397, 70] width 107 height 107
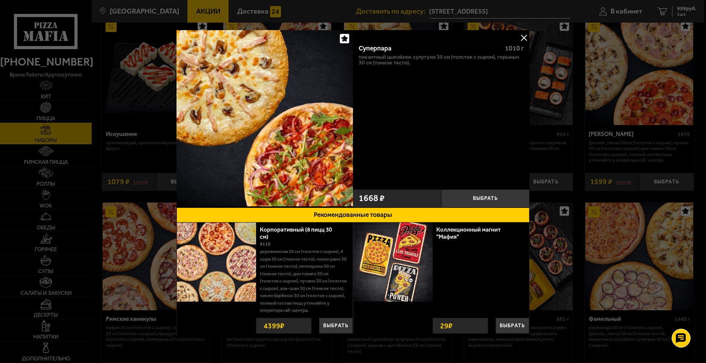
click at [329, 132] on img at bounding box center [264, 118] width 176 height 176
click at [522, 35] on button at bounding box center [523, 37] width 11 height 11
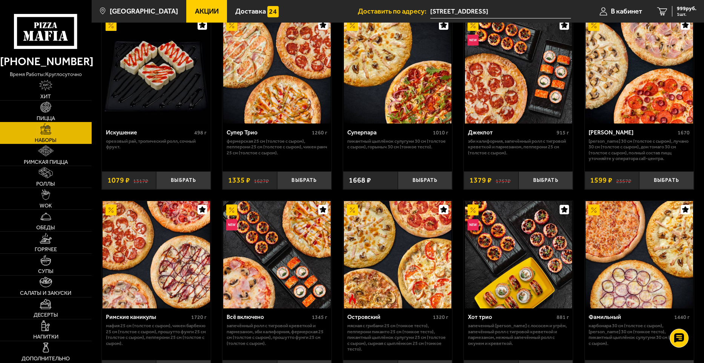
click at [47, 110] on img at bounding box center [45, 107] width 11 height 11
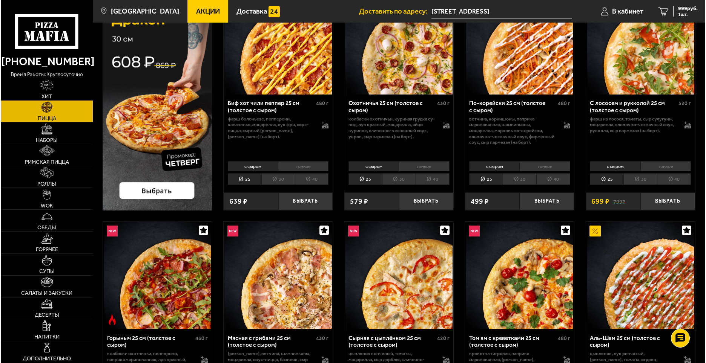
scroll to position [116, 0]
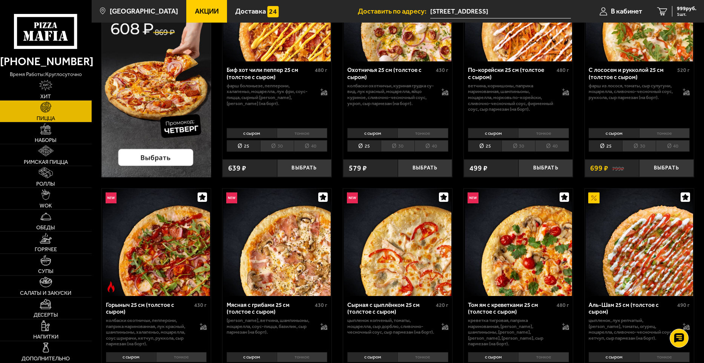
click at [156, 245] on img at bounding box center [156, 242] width 107 height 107
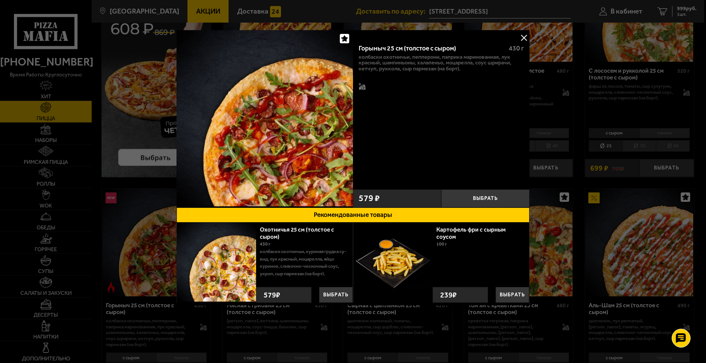
click at [523, 38] on button at bounding box center [523, 37] width 11 height 11
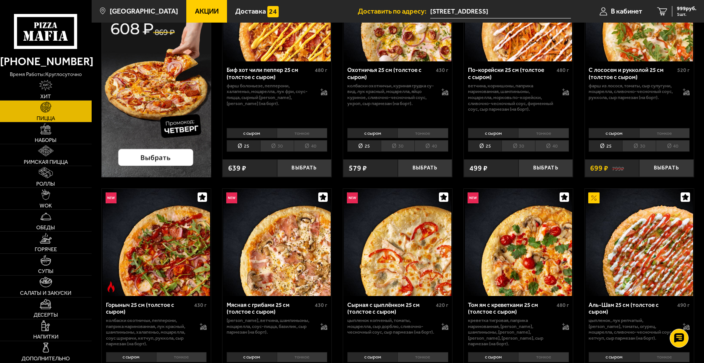
click at [150, 251] on img at bounding box center [156, 242] width 107 height 107
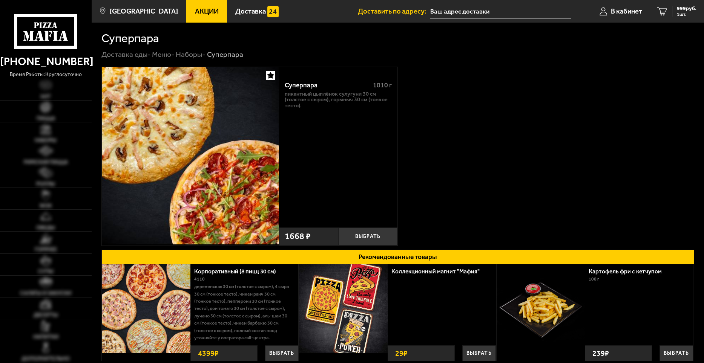
type input "[STREET_ADDRESS]"
click at [357, 235] on button "Выбрать" at bounding box center [367, 237] width 59 height 18
click at [681, 6] on span "2667 руб." at bounding box center [685, 8] width 23 height 5
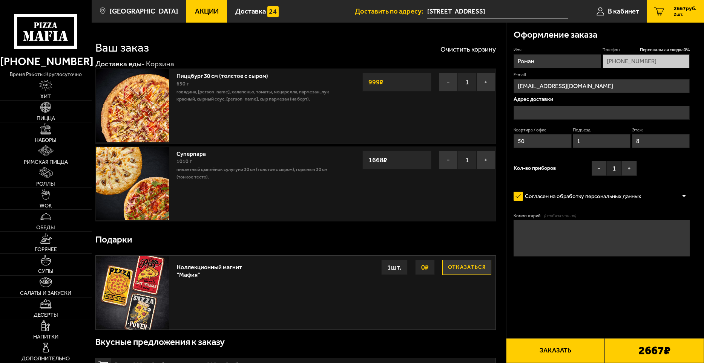
type input "[STREET_ADDRESS]"
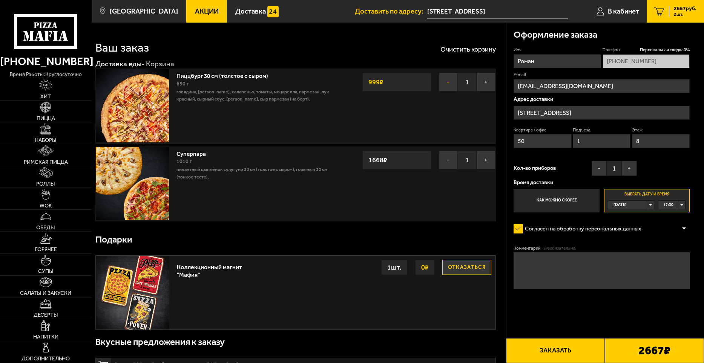
click at [447, 84] on button "−" at bounding box center [448, 82] width 19 height 19
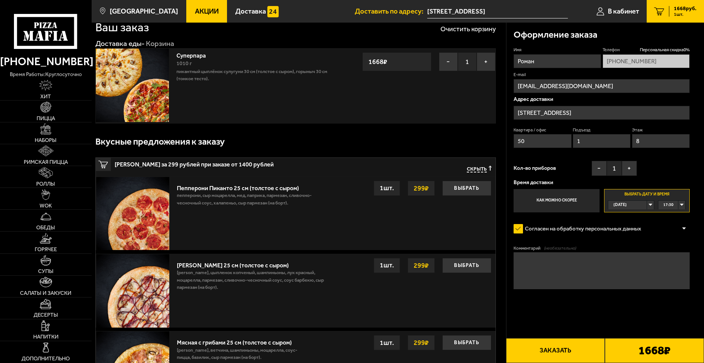
scroll to position [32, 0]
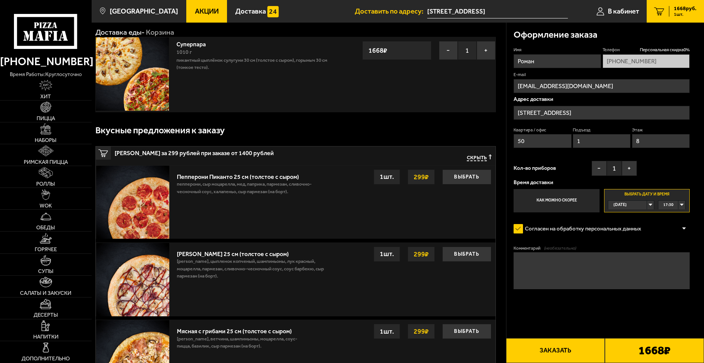
click at [680, 204] on div "17:30" at bounding box center [671, 205] width 27 height 8
click at [682, 229] on ul "17:30 17:45 18:00 18:15 18:30 18:45 19:00 19:15 19:30 19:45 20:00 20:15 20:30 2…" at bounding box center [671, 246] width 27 height 73
click at [682, 206] on div "17:30" at bounding box center [671, 205] width 27 height 8
click at [663, 275] on li "21:00" at bounding box center [671, 276] width 26 height 9
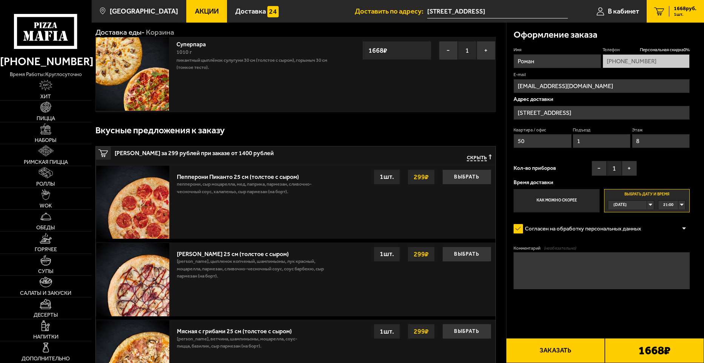
click at [572, 309] on form "Имя Роман Телефон Персональная скидка 0 % [PHONE_NUMBER] E-mail [EMAIL_ADDRESS]…" at bounding box center [601, 190] width 176 height 286
click at [566, 349] on button "Заказать" at bounding box center [555, 350] width 99 height 25
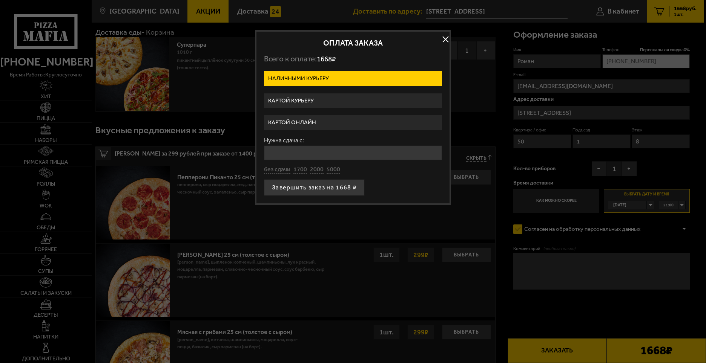
click at [443, 37] on button "button" at bounding box center [444, 39] width 11 height 11
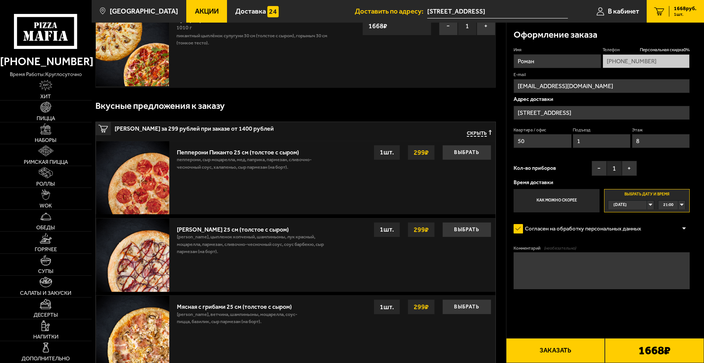
scroll to position [69, 0]
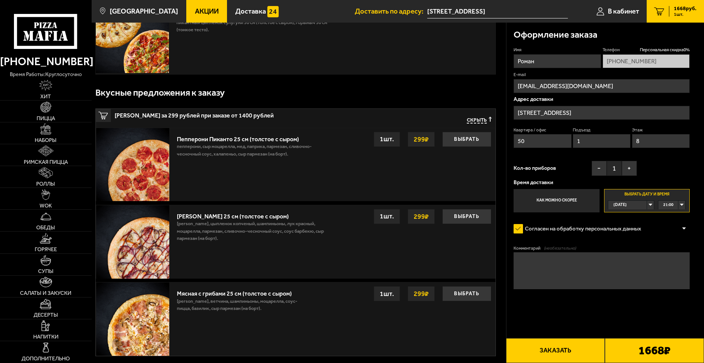
click at [685, 227] on div at bounding box center [683, 229] width 11 height 6
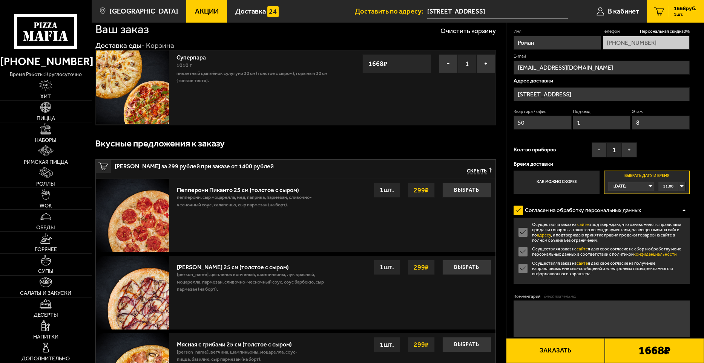
scroll to position [0, 0]
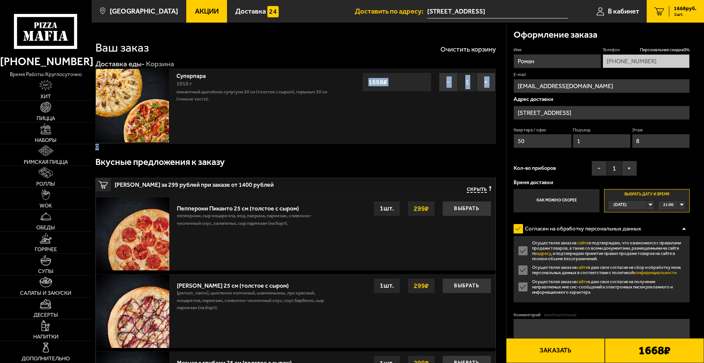
drag, startPoint x: 369, startPoint y: 121, endPoint x: 372, endPoint y: 146, distance: 25.4
click at [415, 158] on div "Вкусные предложения к заказу" at bounding box center [295, 162] width 400 height 24
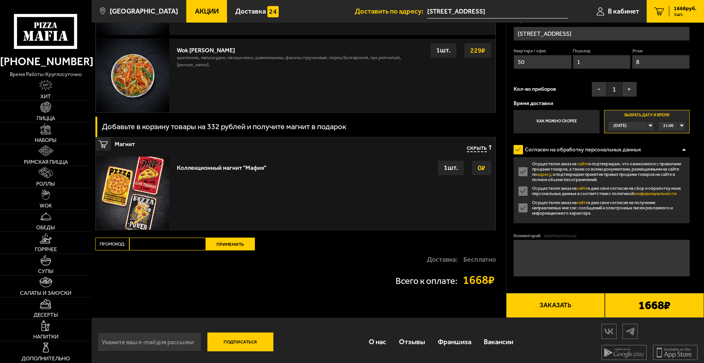
scroll to position [842, 0]
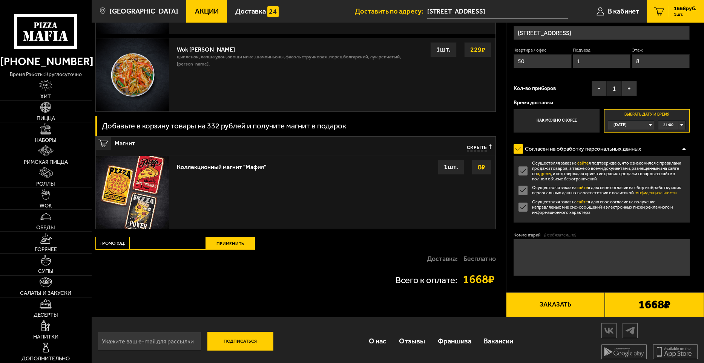
paste input "mf0375"
type input "mf0375"
click at [228, 247] on button "Применить" at bounding box center [230, 243] width 49 height 13
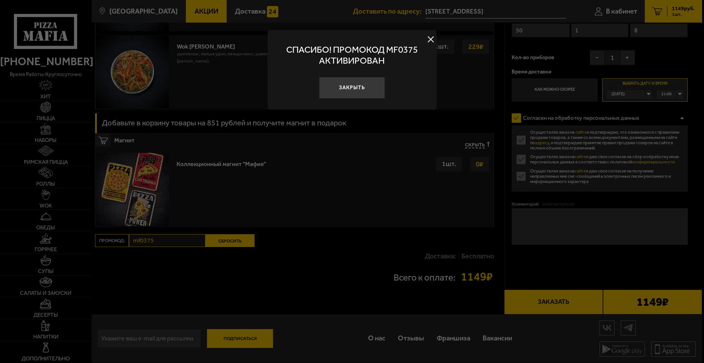
scroll to position [624, 0]
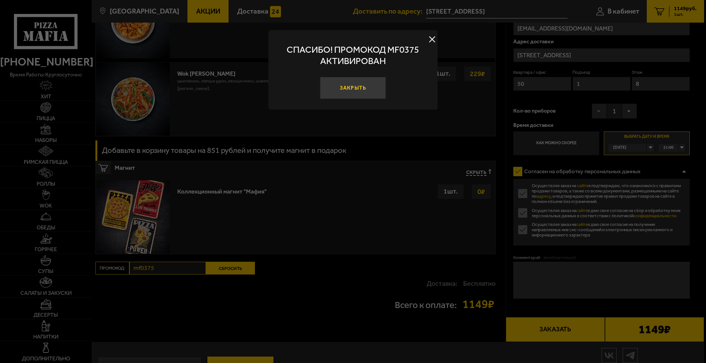
click at [348, 83] on button "Закрыть" at bounding box center [353, 88] width 66 height 22
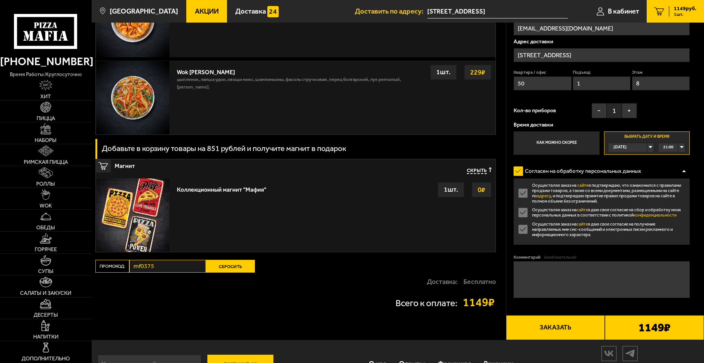
drag, startPoint x: 703, startPoint y: 148, endPoint x: 704, endPoint y: 152, distance: 4.3
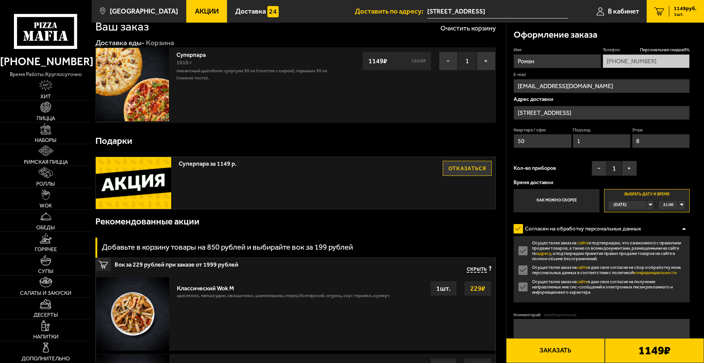
scroll to position [0, 0]
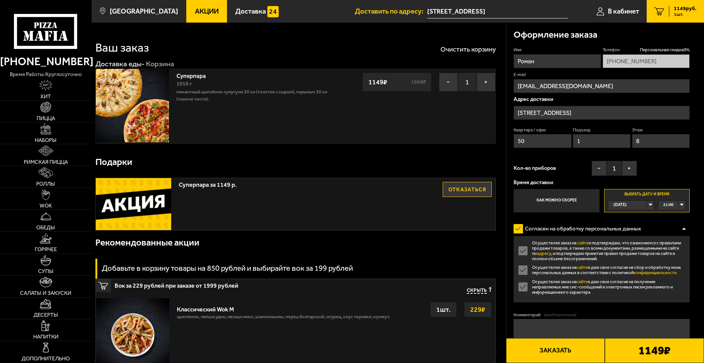
click at [551, 351] on button "Заказать" at bounding box center [555, 350] width 99 height 25
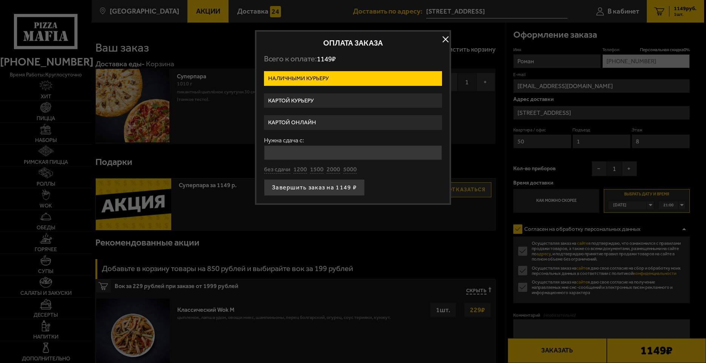
click at [289, 121] on label "Картой онлайн" at bounding box center [353, 122] width 178 height 15
click at [0, 0] on input "Картой онлайн" at bounding box center [0, 0] width 0 height 0
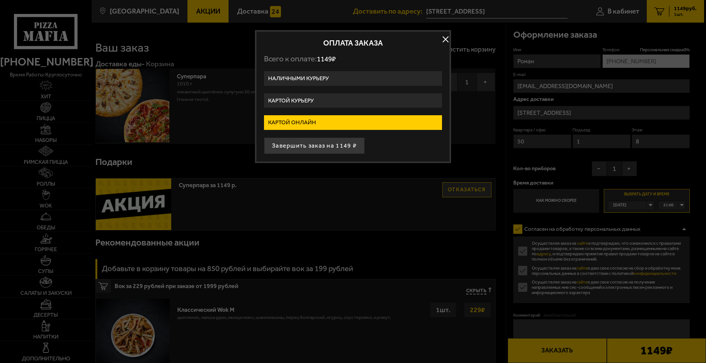
click at [315, 122] on label "Картой онлайн" at bounding box center [353, 122] width 178 height 15
click at [0, 0] on input "Картой онлайн" at bounding box center [0, 0] width 0 height 0
click at [317, 145] on button "Завершить заказ на 1149 ₽" at bounding box center [314, 146] width 101 height 17
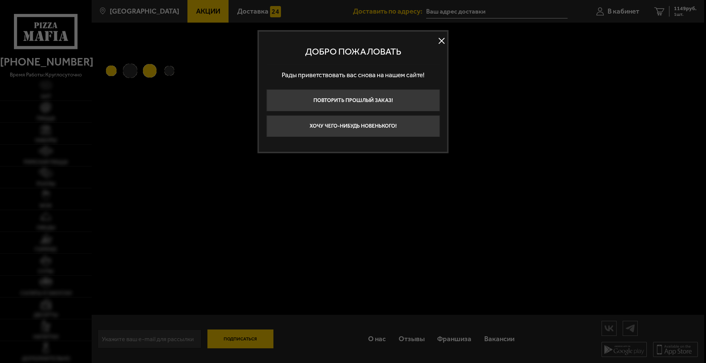
type input "[STREET_ADDRESS]"
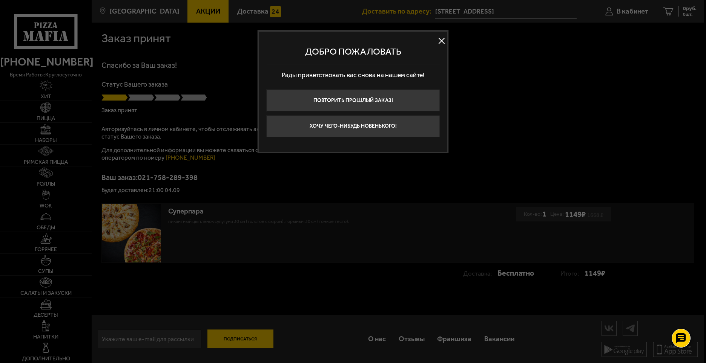
click at [438, 40] on button at bounding box center [441, 40] width 11 height 11
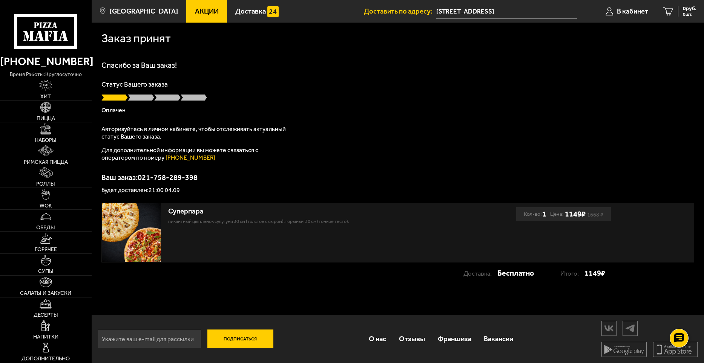
click at [200, 15] on span "Акции" at bounding box center [207, 11] width 24 height 7
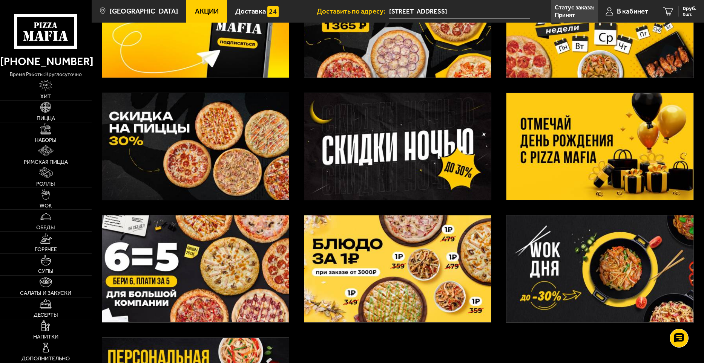
scroll to position [146, 0]
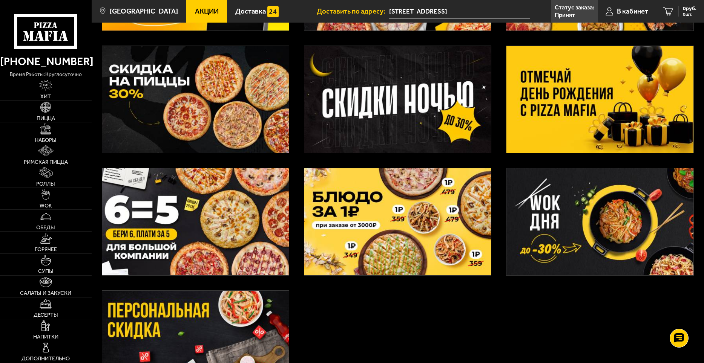
click at [137, 85] on img at bounding box center [195, 99] width 187 height 107
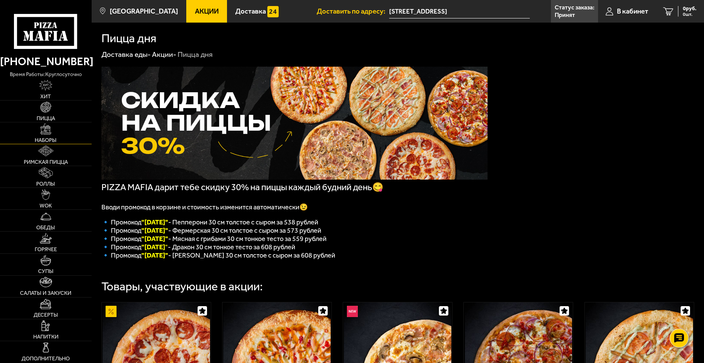
click at [47, 135] on link "Наборы" at bounding box center [46, 132] width 92 height 21
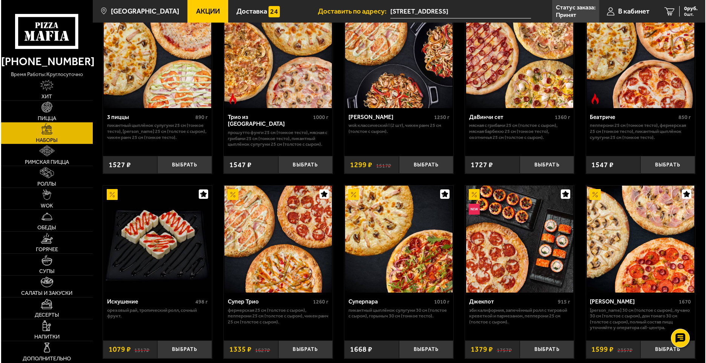
scroll to position [271, 0]
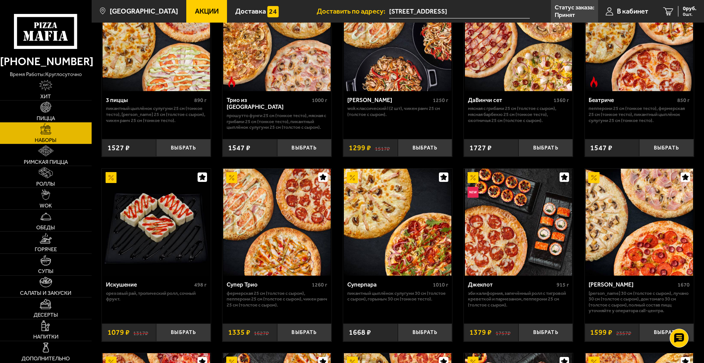
click at [371, 186] on img at bounding box center [397, 222] width 107 height 107
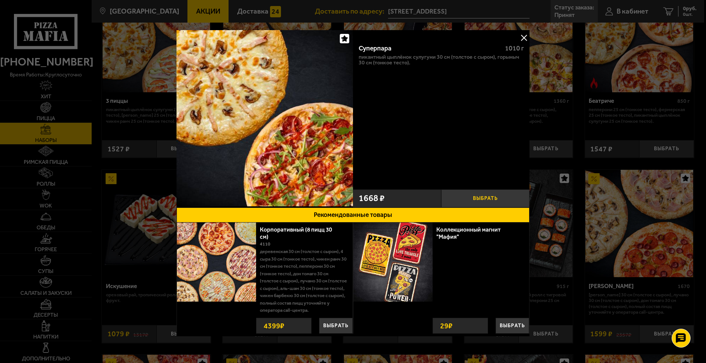
click at [477, 197] on button "Выбрать" at bounding box center [485, 199] width 88 height 18
click at [362, 129] on div "Суперпара 1010 г Пикантный цыплёнок сулугуни 30 см (толстое с сыром), Горыныч 3…" at bounding box center [441, 112] width 176 height 148
